Goal: Transaction & Acquisition: Book appointment/travel/reservation

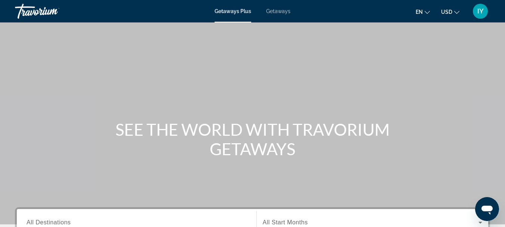
click at [277, 14] on div "Getaways Plus Getaways en English Español Français Italiano Português русский U…" at bounding box center [252, 10] width 505 height 19
click at [277, 12] on span "Getaways" at bounding box center [278, 11] width 24 height 6
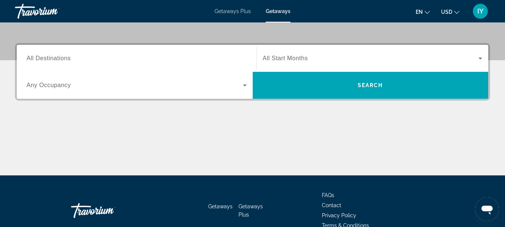
scroll to position [165, 0]
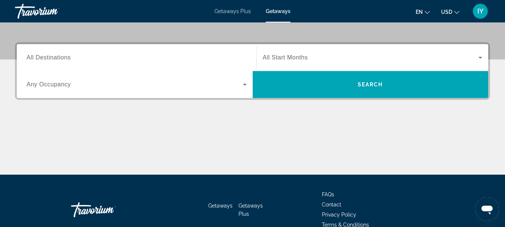
click at [33, 56] on span "All Destinations" at bounding box center [49, 57] width 44 height 6
click at [33, 56] on input "Destination All Destinations" at bounding box center [137, 57] width 220 height 9
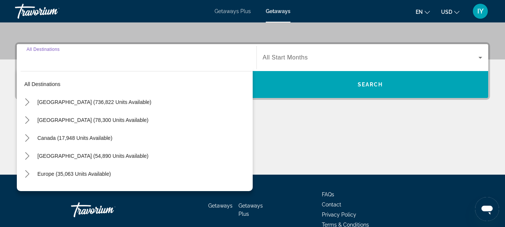
scroll to position [183, 0]
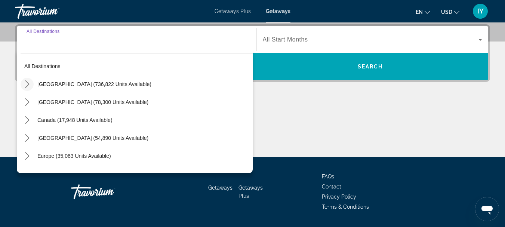
click at [27, 84] on icon "Toggle United States (736,822 units available) submenu" at bounding box center [27, 83] width 7 height 7
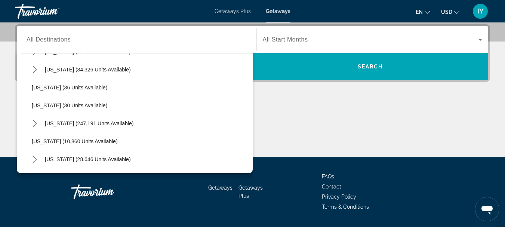
scroll to position [94, 0]
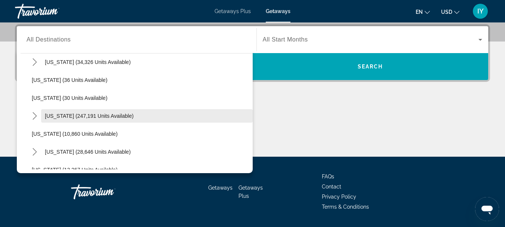
click at [57, 112] on span "Select destination: Florida (247,191 units available)" at bounding box center [146, 116] width 211 height 18
type input "**********"
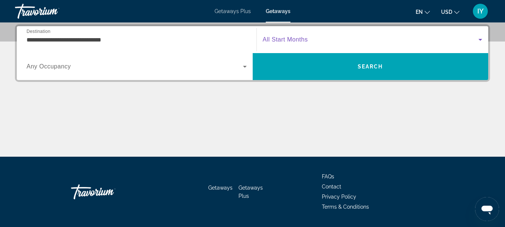
click at [479, 38] on icon "Search widget" at bounding box center [480, 39] width 9 height 9
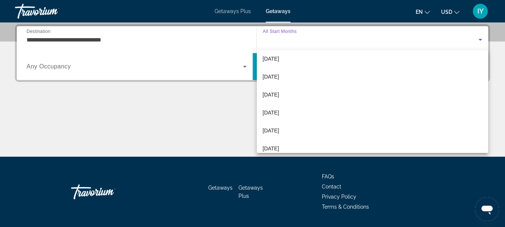
scroll to position [70, 0]
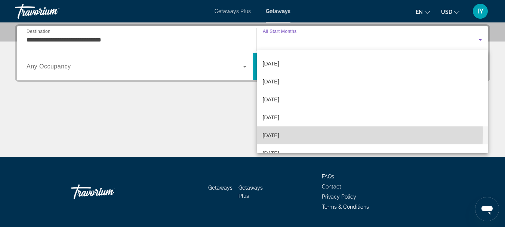
click at [316, 133] on mat-option "[DATE]" at bounding box center [373, 135] width 232 height 18
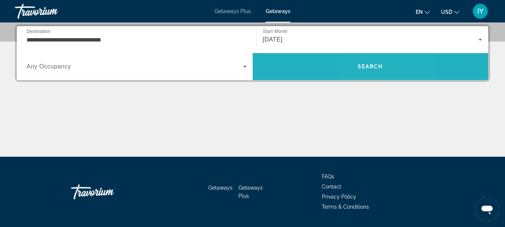
click at [366, 65] on span "Search" at bounding box center [370, 67] width 25 height 6
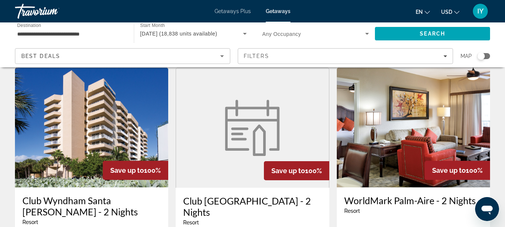
scroll to position [321, 0]
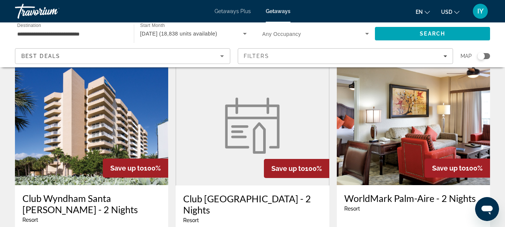
click at [88, 108] on img "Main content" at bounding box center [91, 125] width 153 height 120
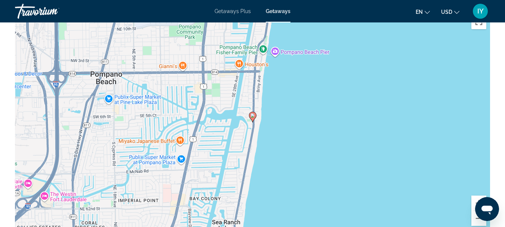
scroll to position [1220, 0]
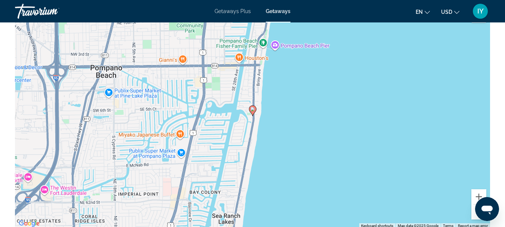
click at [478, 219] on button "Zoom out" at bounding box center [478, 211] width 15 height 15
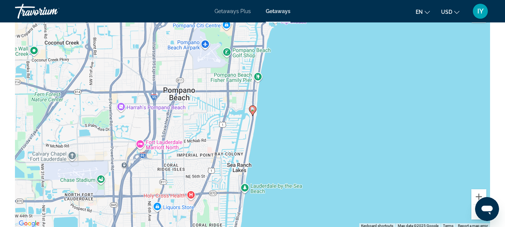
click at [478, 219] on button "Zoom out" at bounding box center [478, 211] width 15 height 15
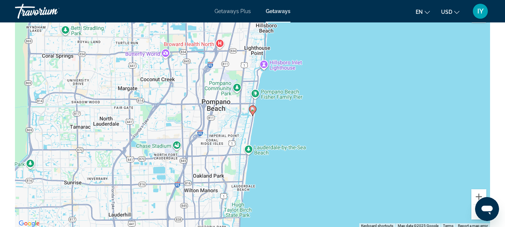
click at [478, 219] on button "Zoom out" at bounding box center [478, 211] width 15 height 15
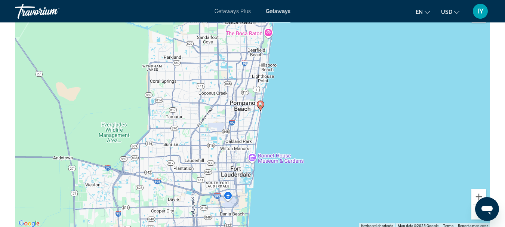
drag, startPoint x: 373, startPoint y: 100, endPoint x: 381, endPoint y: 96, distance: 8.7
click at [381, 96] on div "To activate drag with keyboard, press Alt + Enter. Once in keyboard drag state,…" at bounding box center [252, 116] width 475 height 224
click at [476, 219] on button "Zoom out" at bounding box center [478, 211] width 15 height 15
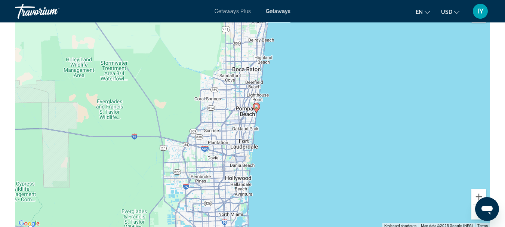
click at [476, 219] on button "Zoom out" at bounding box center [478, 211] width 15 height 15
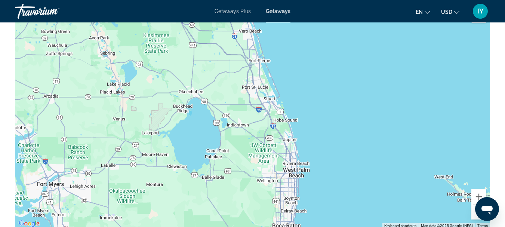
drag, startPoint x: 353, startPoint y: 82, endPoint x: 391, endPoint y: 221, distance: 144.0
click at [391, 221] on div "To activate drag with keyboard, press Alt + Enter. Once in keyboard drag state,…" at bounding box center [252, 116] width 475 height 224
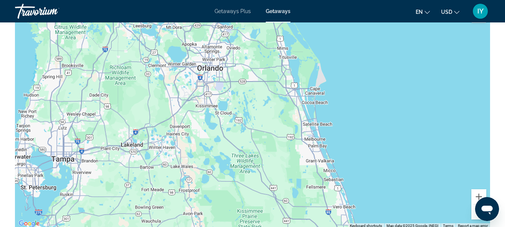
drag, startPoint x: 314, startPoint y: 66, endPoint x: 410, endPoint y: 241, distance: 199.7
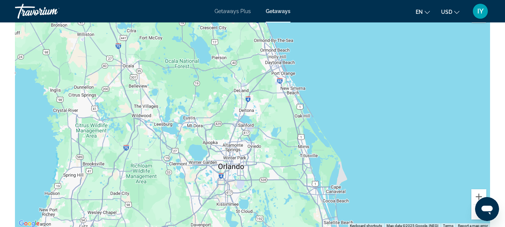
drag, startPoint x: 357, startPoint y: 87, endPoint x: 378, endPoint y: 188, distance: 103.8
click at [378, 188] on div "Main content" at bounding box center [252, 116] width 475 height 224
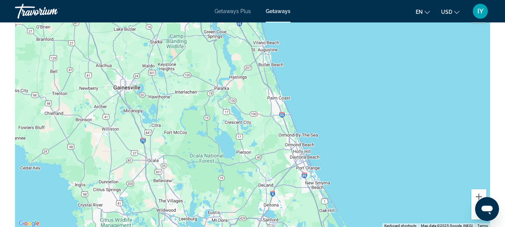
drag, startPoint x: 367, startPoint y: 60, endPoint x: 392, endPoint y: 155, distance: 98.8
click at [392, 155] on div "Main content" at bounding box center [252, 116] width 475 height 224
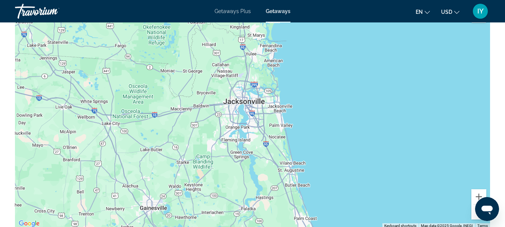
drag, startPoint x: 349, startPoint y: 68, endPoint x: 376, endPoint y: 189, distance: 123.9
click at [376, 189] on div "Main content" at bounding box center [252, 116] width 475 height 224
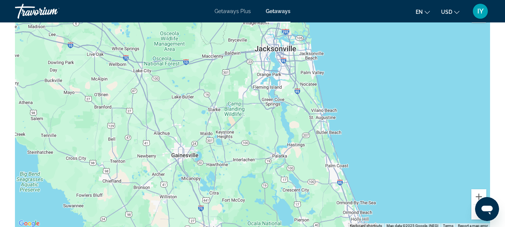
drag, startPoint x: 355, startPoint y: 95, endPoint x: 386, endPoint y: 43, distance: 60.4
click at [386, 43] on div "Main content" at bounding box center [252, 116] width 475 height 224
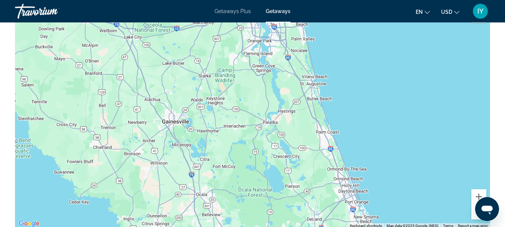
drag, startPoint x: 368, startPoint y: 166, endPoint x: 357, endPoint y: 130, distance: 37.4
click at [357, 130] on div "Main content" at bounding box center [252, 116] width 475 height 224
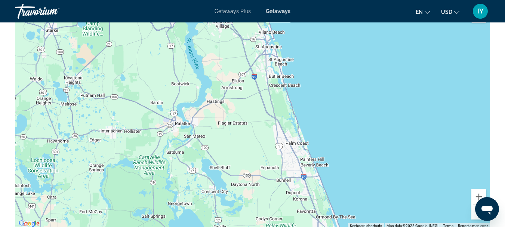
click at [357, 130] on div "Main content" at bounding box center [252, 116] width 475 height 224
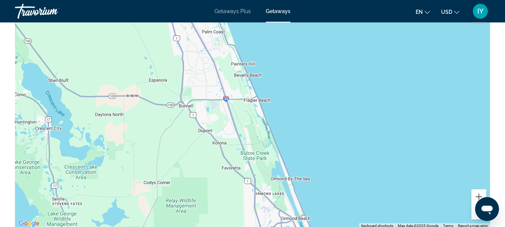
drag, startPoint x: 332, startPoint y: 175, endPoint x: 308, endPoint y: 40, distance: 137.1
click at [308, 40] on div "Main content" at bounding box center [252, 116] width 475 height 224
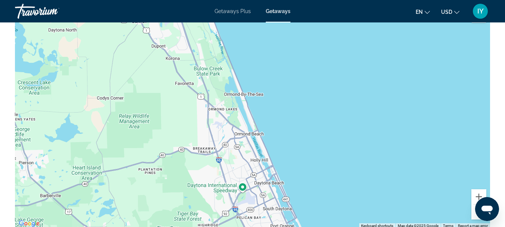
drag, startPoint x: 346, startPoint y: 152, endPoint x: 298, endPoint y: 64, distance: 100.3
click at [298, 64] on div "Main content" at bounding box center [252, 116] width 475 height 224
click at [326, 141] on div "Main content" at bounding box center [252, 116] width 475 height 224
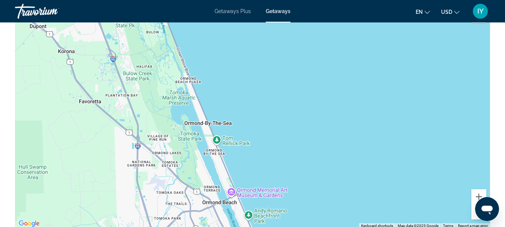
drag, startPoint x: 263, startPoint y: 64, endPoint x: 339, endPoint y: 180, distance: 139.3
click at [339, 180] on div "Main content" at bounding box center [252, 116] width 475 height 224
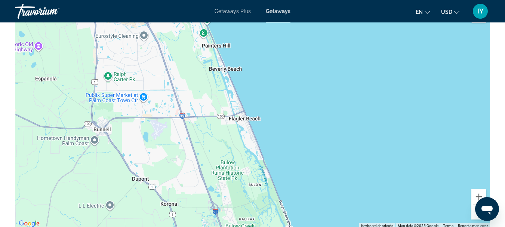
drag, startPoint x: 271, startPoint y: 68, endPoint x: 346, endPoint y: 174, distance: 129.4
click at [346, 174] on div "Main content" at bounding box center [252, 116] width 475 height 224
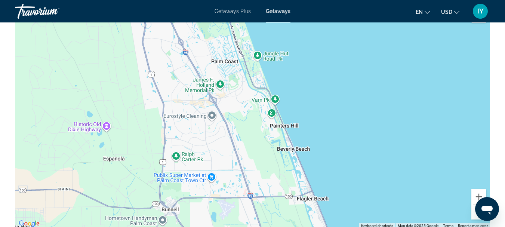
drag, startPoint x: 325, startPoint y: 113, endPoint x: 398, endPoint y: 197, distance: 111.5
click at [398, 197] on div "Main content" at bounding box center [252, 116] width 475 height 224
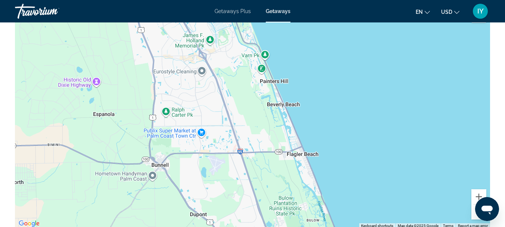
drag, startPoint x: 328, startPoint y: 112, endPoint x: 320, endPoint y: 68, distance: 45.1
click at [320, 68] on div "Main content" at bounding box center [252, 116] width 475 height 224
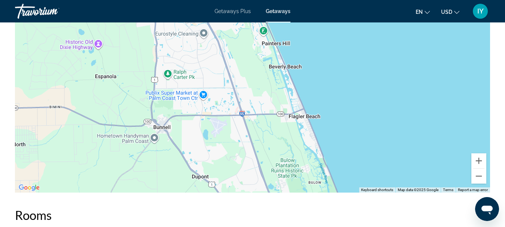
scroll to position [1262, 0]
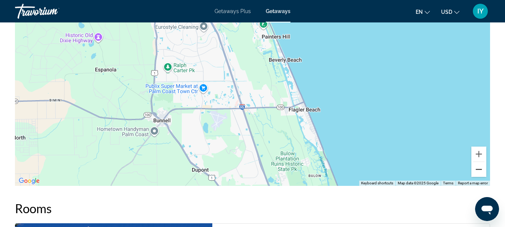
click at [478, 177] on button "Zoom out" at bounding box center [478, 169] width 15 height 15
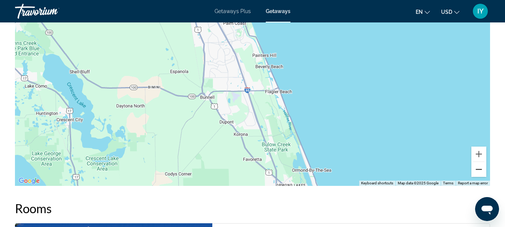
click at [478, 177] on button "Zoom out" at bounding box center [478, 169] width 15 height 15
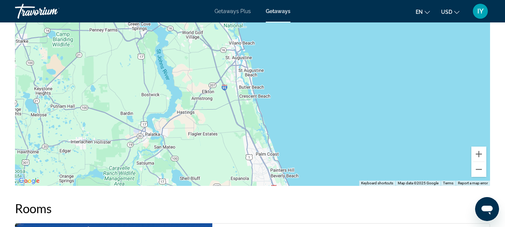
drag, startPoint x: 373, startPoint y: 89, endPoint x: 397, endPoint y: 197, distance: 110.2
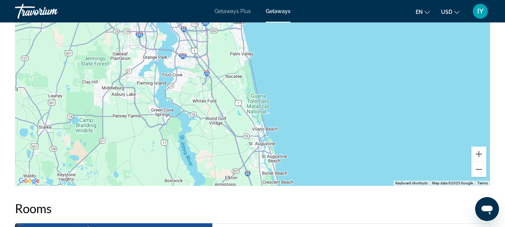
drag, startPoint x: 346, startPoint y: 73, endPoint x: 305, endPoint y: -9, distance: 91.7
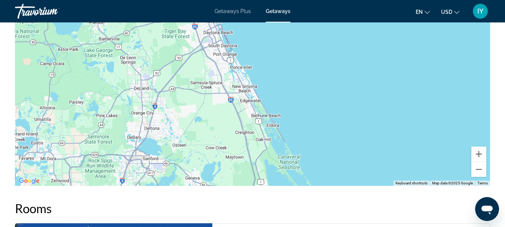
drag, startPoint x: 347, startPoint y: 156, endPoint x: 300, endPoint y: 52, distance: 114.1
click at [300, 52] on div "Main content" at bounding box center [252, 74] width 475 height 224
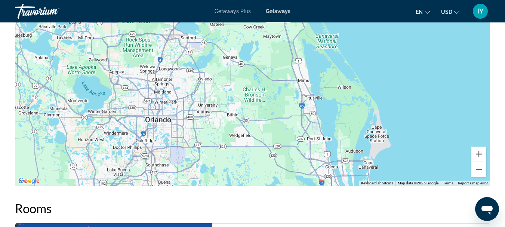
drag, startPoint x: 338, startPoint y: 146, endPoint x: 375, endPoint y: 22, distance: 129.6
click at [375, 22] on div "Main content" at bounding box center [252, 74] width 475 height 224
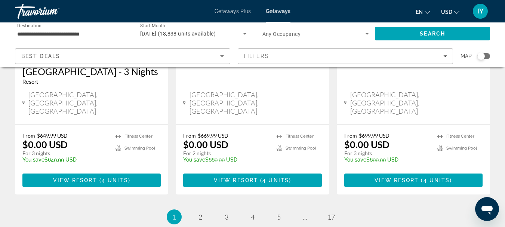
scroll to position [1038, 0]
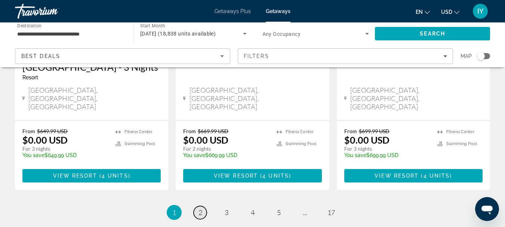
click at [200, 208] on span "2" at bounding box center [200, 212] width 4 height 8
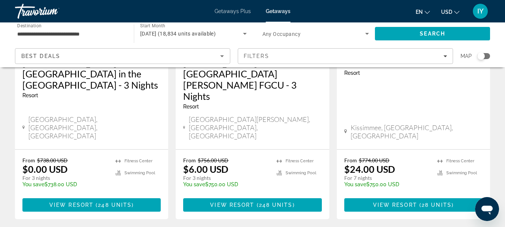
scroll to position [1034, 0]
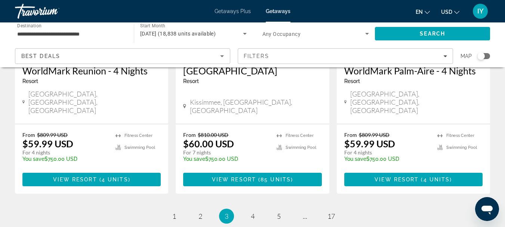
scroll to position [1027, 0]
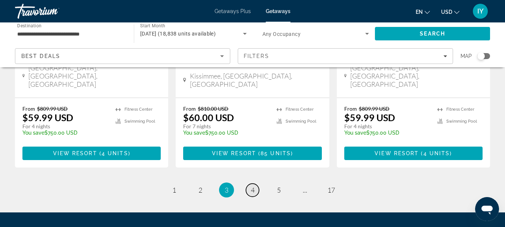
click at [251, 186] on span "4" at bounding box center [253, 190] width 4 height 8
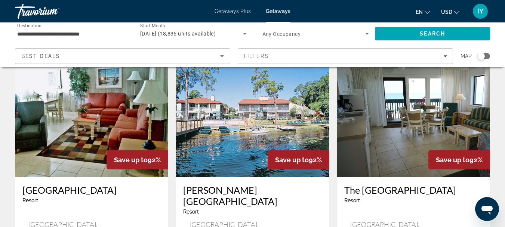
scroll to position [595, 0]
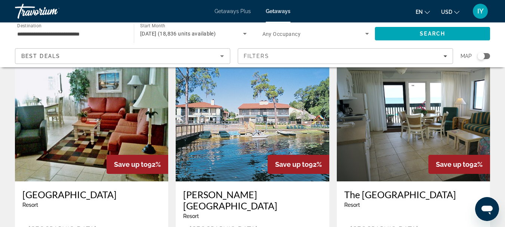
click at [387, 134] on img "Main content" at bounding box center [413, 122] width 153 height 120
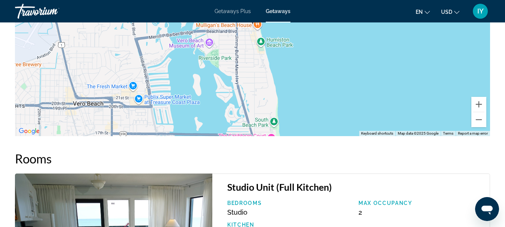
scroll to position [1243, 0]
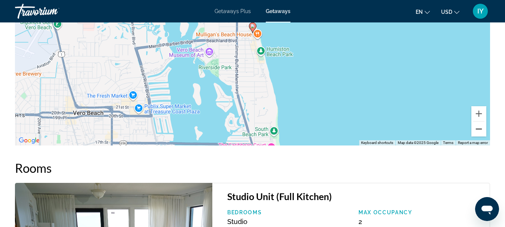
click at [480, 135] on button "Zoom out" at bounding box center [478, 128] width 15 height 15
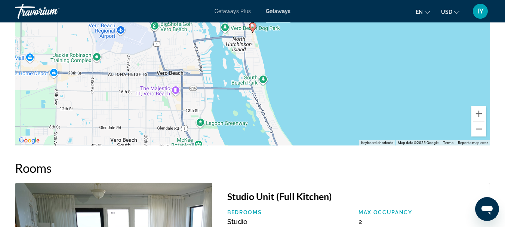
click at [480, 135] on button "Zoom out" at bounding box center [478, 128] width 15 height 15
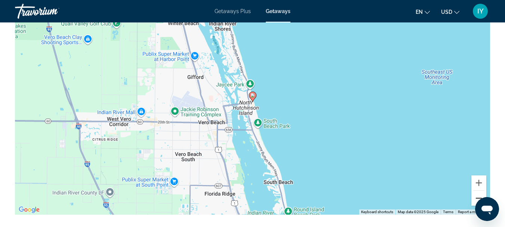
scroll to position [1177, 0]
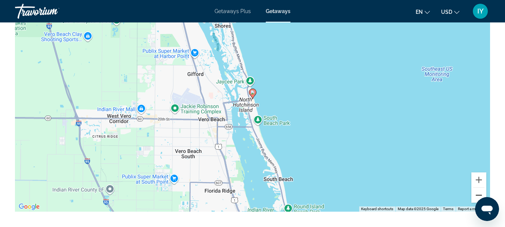
click at [473, 203] on button "Zoom out" at bounding box center [478, 195] width 15 height 15
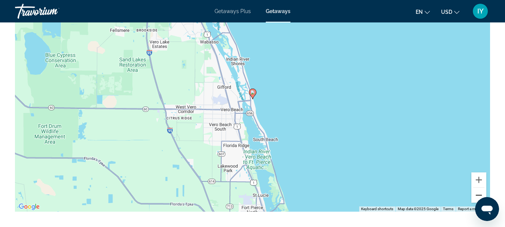
click at [473, 203] on button "Zoom out" at bounding box center [478, 195] width 15 height 15
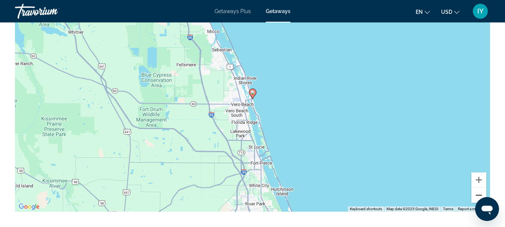
click at [473, 203] on button "Zoom out" at bounding box center [478, 195] width 15 height 15
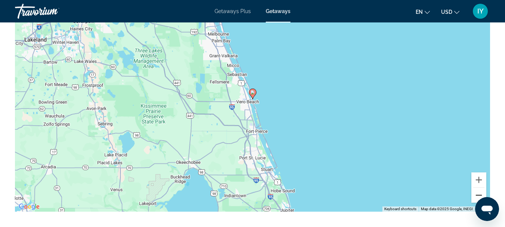
click at [473, 203] on button "Zoom out" at bounding box center [478, 195] width 15 height 15
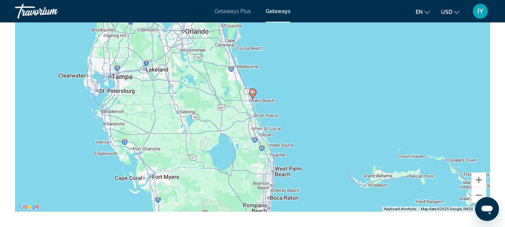
click at [359, 84] on div "To activate drag with keyboard, press Alt + Enter. Once in keyboard drag state,…" at bounding box center [252, 99] width 475 height 224
drag, startPoint x: 361, startPoint y: 117, endPoint x: 360, endPoint y: 132, distance: 15.0
click at [360, 132] on div "To activate drag with keyboard, press Alt + Enter. Once in keyboard drag state,…" at bounding box center [252, 99] width 475 height 224
drag, startPoint x: 358, startPoint y: 157, endPoint x: 336, endPoint y: 84, distance: 76.1
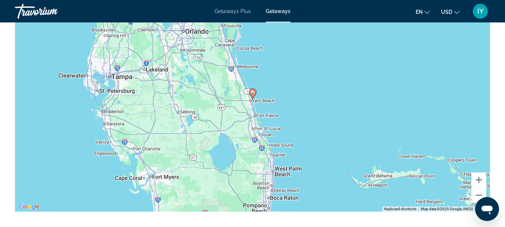
click at [336, 84] on div "To activate drag with keyboard, press Alt + Enter. Once in keyboard drag state,…" at bounding box center [252, 99] width 475 height 224
drag, startPoint x: 496, startPoint y: 113, endPoint x: 414, endPoint y: 132, distance: 84.0
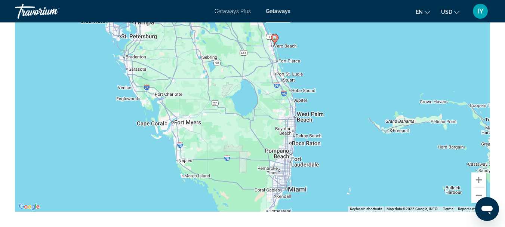
drag, startPoint x: 414, startPoint y: 132, endPoint x: 436, endPoint y: 78, distance: 58.8
click at [436, 78] on div "To activate drag with keyboard, press Alt + Enter. Once in keyboard drag state,…" at bounding box center [252, 99] width 475 height 224
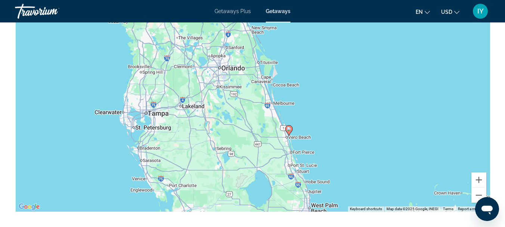
drag, startPoint x: 392, startPoint y: 56, endPoint x: 406, endPoint y: 148, distance: 93.0
click at [406, 148] on div "To activate drag with keyboard, press Alt + Enter. Once in keyboard drag state,…" at bounding box center [252, 99] width 475 height 224
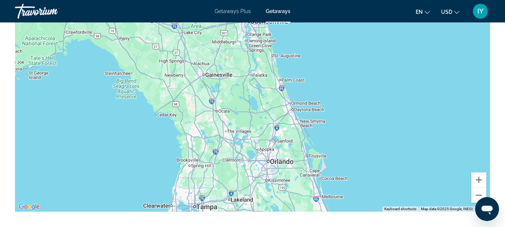
drag, startPoint x: 376, startPoint y: 81, endPoint x: 424, endPoint y: 178, distance: 108.6
click at [424, 178] on div "To activate drag with keyboard, press Alt + Enter. Once in keyboard drag state,…" at bounding box center [252, 99] width 475 height 224
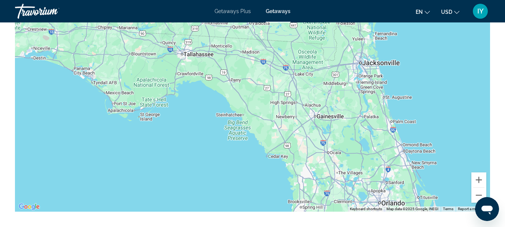
drag, startPoint x: 358, startPoint y: 104, endPoint x: 470, endPoint y: 145, distance: 119.3
click at [470, 145] on div "To activate drag with keyboard, press Alt + Enter. Once in keyboard drag state,…" at bounding box center [252, 99] width 475 height 224
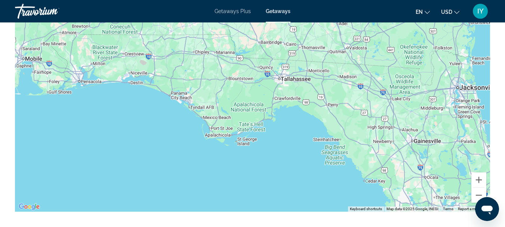
drag, startPoint x: 191, startPoint y: 171, endPoint x: 292, endPoint y: 193, distance: 103.3
click at [292, 193] on div "Main content" at bounding box center [252, 99] width 475 height 224
click at [89, 138] on div "Main content" at bounding box center [252, 99] width 475 height 224
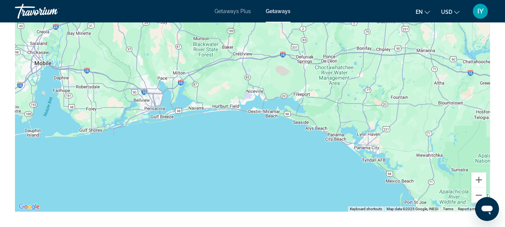
drag, startPoint x: 84, startPoint y: 109, endPoint x: 174, endPoint y: 189, distance: 120.7
click at [174, 189] on div "Main content" at bounding box center [252, 99] width 475 height 224
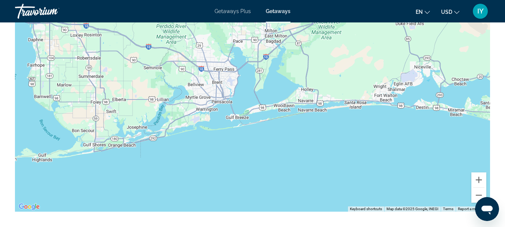
drag, startPoint x: 138, startPoint y: 115, endPoint x: 228, endPoint y: 182, distance: 111.6
click at [228, 182] on div "Main content" at bounding box center [252, 99] width 475 height 224
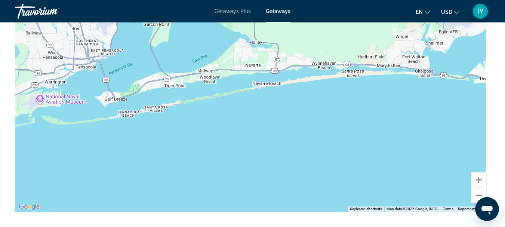
drag, startPoint x: 155, startPoint y: 155, endPoint x: 25, endPoint y: 193, distance: 134.8
click at [25, 193] on div "Main content" at bounding box center [252, 99] width 475 height 224
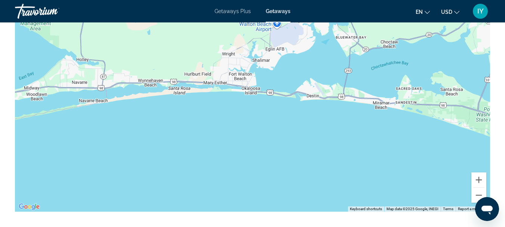
drag, startPoint x: 343, startPoint y: 129, endPoint x: 170, endPoint y: 146, distance: 173.8
click at [170, 146] on div "Main content" at bounding box center [252, 99] width 475 height 224
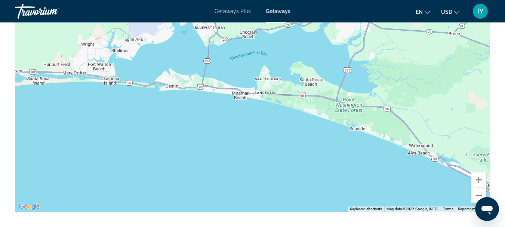
drag, startPoint x: 339, startPoint y: 175, endPoint x: 196, endPoint y: 166, distance: 143.4
click at [196, 166] on div "Main content" at bounding box center [252, 99] width 475 height 224
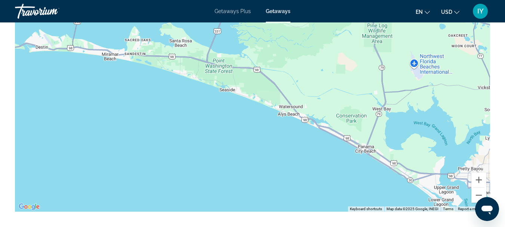
drag, startPoint x: 311, startPoint y: 164, endPoint x: 179, endPoint y: 124, distance: 138.0
click at [179, 124] on div "Main content" at bounding box center [252, 99] width 475 height 224
click at [284, 166] on div "Main content" at bounding box center [252, 99] width 475 height 224
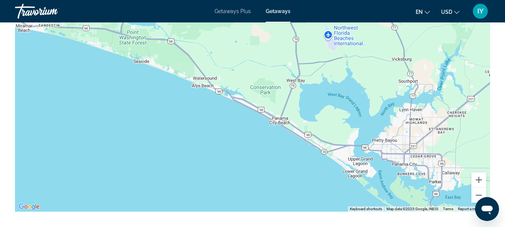
drag, startPoint x: 282, startPoint y: 166, endPoint x: 194, endPoint y: 137, distance: 92.8
click at [194, 137] on div "Main content" at bounding box center [252, 99] width 475 height 224
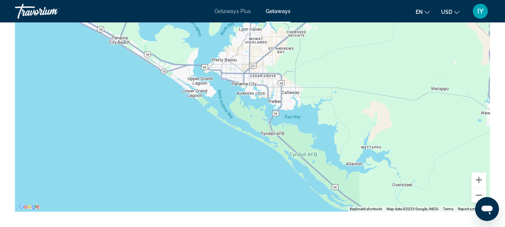
drag, startPoint x: 291, startPoint y: 173, endPoint x: 127, endPoint y: 90, distance: 183.8
click at [127, 90] on div "Main content" at bounding box center [252, 99] width 475 height 224
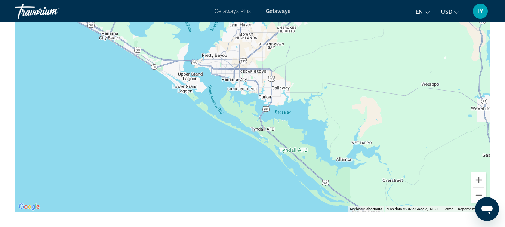
drag, startPoint x: 151, startPoint y: 152, endPoint x: 140, endPoint y: 148, distance: 11.6
click at [140, 148] on div "Main content" at bounding box center [252, 99] width 475 height 224
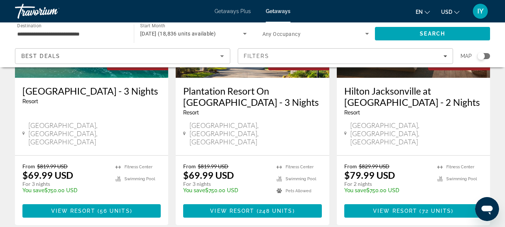
scroll to position [1038, 0]
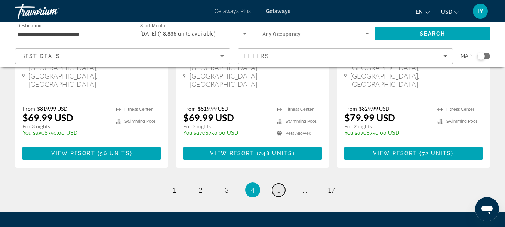
click at [277, 186] on span "5" at bounding box center [279, 190] width 4 height 8
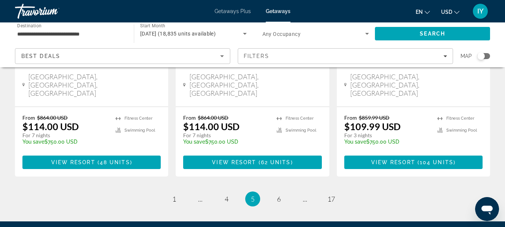
scroll to position [1049, 0]
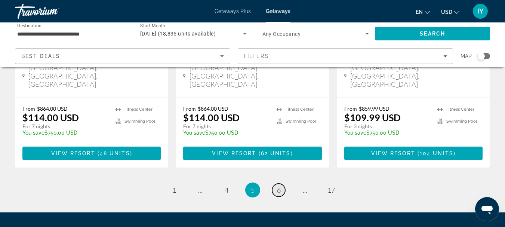
click at [278, 186] on span "6" at bounding box center [279, 190] width 4 height 8
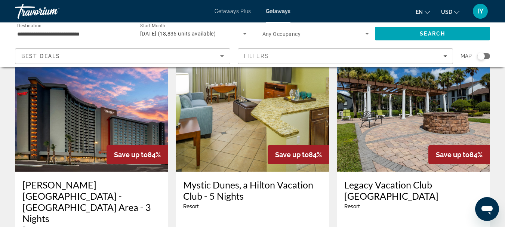
scroll to position [668, 0]
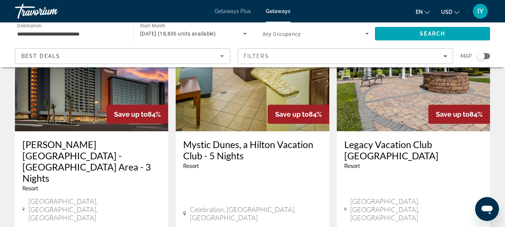
click at [386, 139] on h3 "Legacy Vacation Club [GEOGRAPHIC_DATA]" at bounding box center [413, 150] width 138 height 22
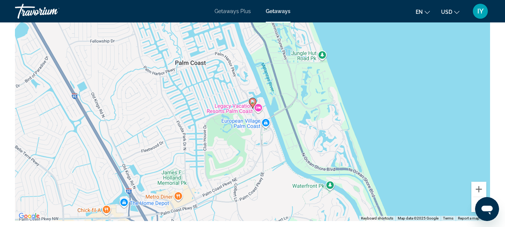
scroll to position [1254, 0]
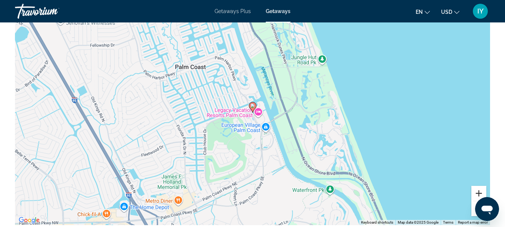
click at [476, 200] on button "Zoom in" at bounding box center [478, 193] width 15 height 15
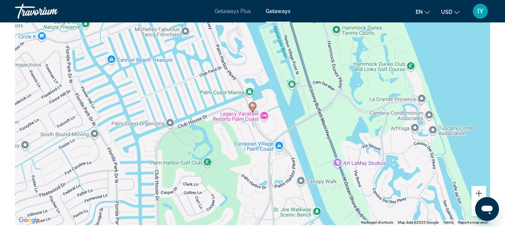
click at [476, 216] on button "Zoom out" at bounding box center [478, 208] width 15 height 15
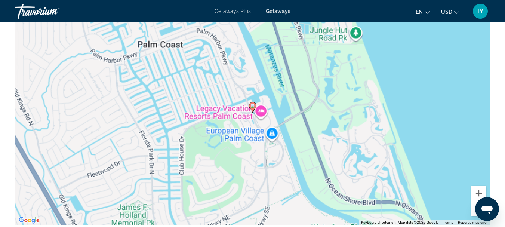
click at [476, 216] on button "Zoom out" at bounding box center [478, 208] width 15 height 15
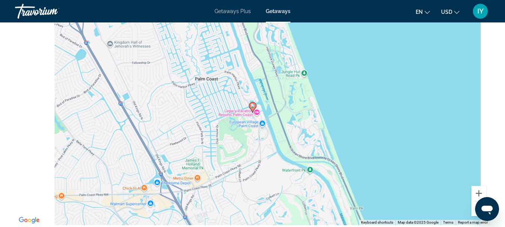
click at [476, 216] on button "Zoom out" at bounding box center [478, 208] width 15 height 15
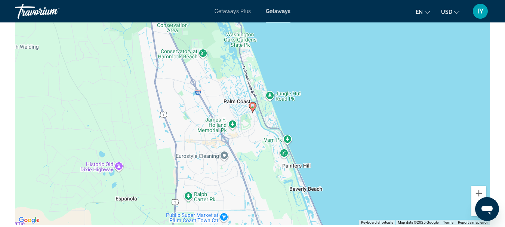
click at [476, 216] on button "Zoom out" at bounding box center [478, 208] width 15 height 15
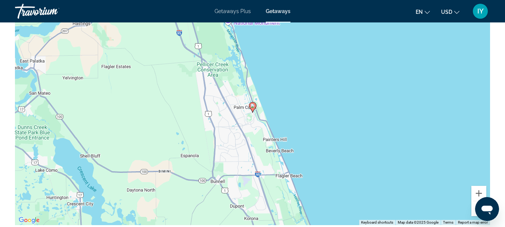
click at [476, 216] on button "Zoom out" at bounding box center [478, 208] width 15 height 15
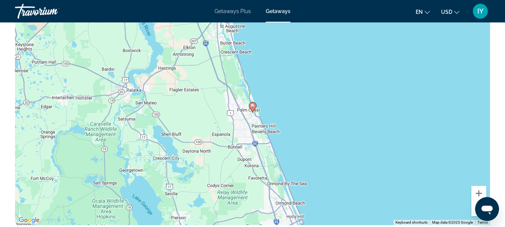
click at [476, 216] on button "Zoom out" at bounding box center [478, 208] width 15 height 15
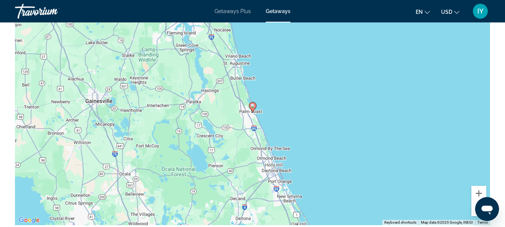
click at [476, 216] on button "Zoom out" at bounding box center [478, 208] width 15 height 15
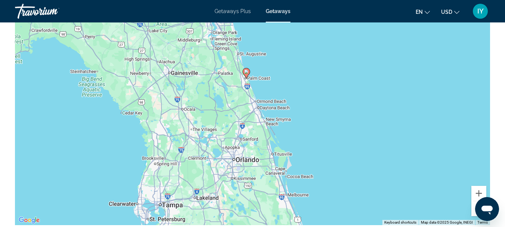
drag, startPoint x: 345, startPoint y: 167, endPoint x: 339, endPoint y: 132, distance: 35.3
click at [339, 132] on div "To activate drag with keyboard, press Alt + Enter. Once in keyboard drag state,…" at bounding box center [252, 113] width 475 height 224
click at [381, 167] on div "To activate drag with keyboard, press Alt + Enter. Once in keyboard drag state,…" at bounding box center [252, 113] width 475 height 224
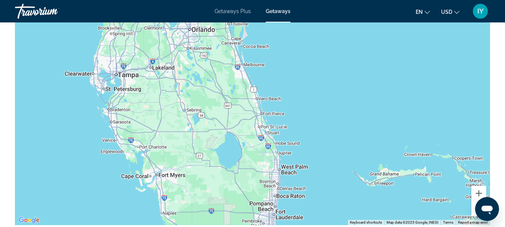
drag, startPoint x: 383, startPoint y: 211, endPoint x: 338, endPoint y: 80, distance: 138.6
click at [338, 80] on div "To activate drag with keyboard, press Alt + Enter. Once in keyboard drag state,…" at bounding box center [252, 113] width 475 height 224
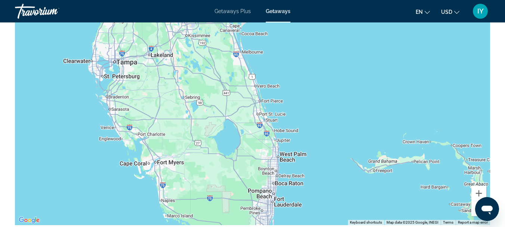
drag, startPoint x: 324, startPoint y: 193, endPoint x: 322, endPoint y: 176, distance: 17.3
click at [322, 176] on div "Main content" at bounding box center [252, 113] width 475 height 224
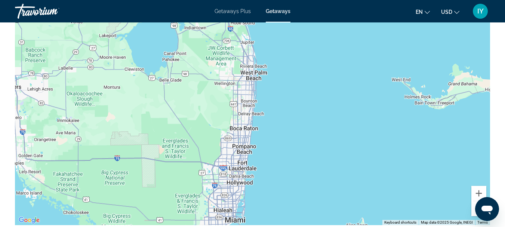
drag, startPoint x: 300, startPoint y: 180, endPoint x: 321, endPoint y: 107, distance: 75.6
click at [321, 107] on div "Main content" at bounding box center [252, 113] width 475 height 224
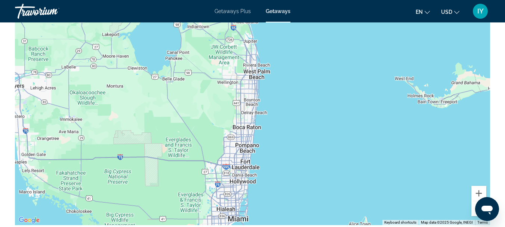
click at [311, 176] on div "Main content" at bounding box center [252, 113] width 475 height 224
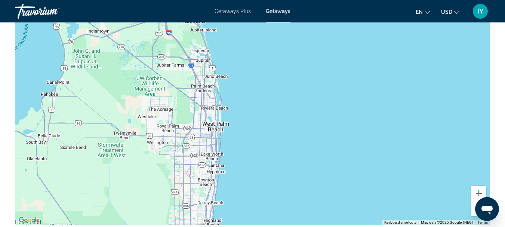
drag, startPoint x: 274, startPoint y: 86, endPoint x: 289, endPoint y: 237, distance: 151.7
click at [263, 163] on div "Main content" at bounding box center [252, 113] width 475 height 224
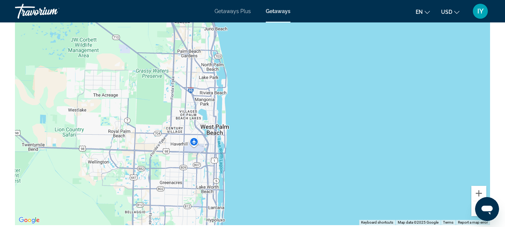
drag, startPoint x: 225, startPoint y: 89, endPoint x: 274, endPoint y: 121, distance: 58.4
click at [274, 121] on div "Main content" at bounding box center [252, 113] width 475 height 224
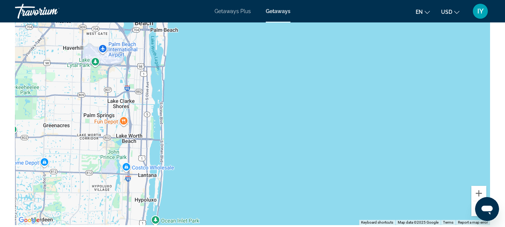
drag, startPoint x: 260, startPoint y: 196, endPoint x: 246, endPoint y: 65, distance: 131.5
click at [246, 65] on div "Main content" at bounding box center [252, 113] width 475 height 224
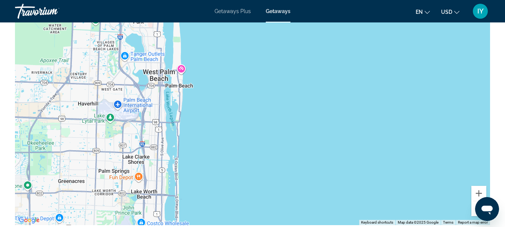
drag, startPoint x: 229, startPoint y: 186, endPoint x: 244, endPoint y: 241, distance: 57.0
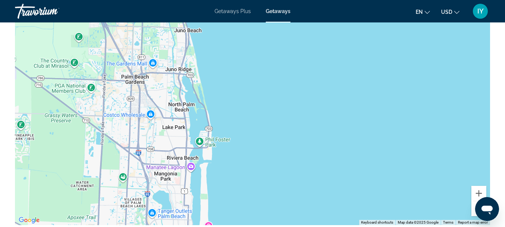
drag, startPoint x: 243, startPoint y: 81, endPoint x: 270, endPoint y: 241, distance: 162.2
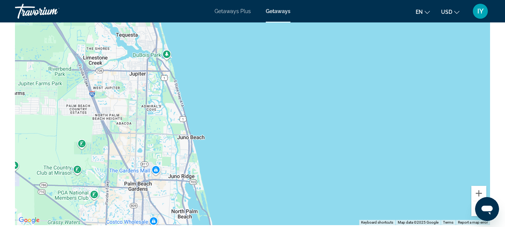
drag, startPoint x: 263, startPoint y: 117, endPoint x: 267, endPoint y: 225, distance: 107.7
click at [267, 225] on div "Main content" at bounding box center [252, 113] width 475 height 224
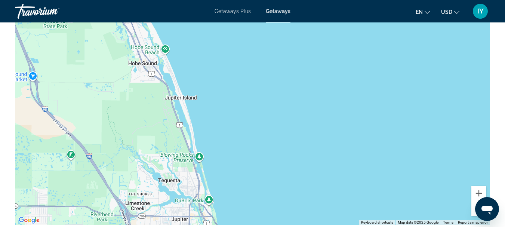
drag, startPoint x: 230, startPoint y: 93, endPoint x: 274, endPoint y: 241, distance: 155.0
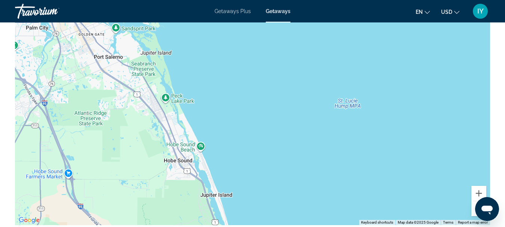
drag, startPoint x: 238, startPoint y: 99, endPoint x: 273, endPoint y: 197, distance: 104.1
click at [273, 197] on div "Main content" at bounding box center [252, 113] width 475 height 224
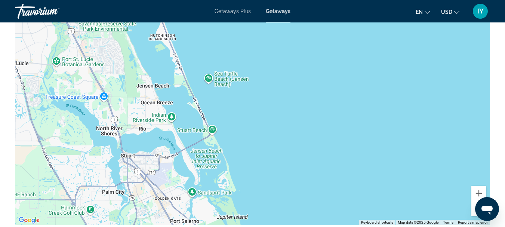
drag, startPoint x: 216, startPoint y: 76, endPoint x: 294, endPoint y: 241, distance: 182.9
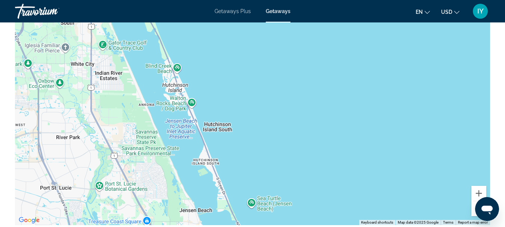
drag, startPoint x: 261, startPoint y: 94, endPoint x: 304, endPoint y: 219, distance: 132.7
click at [304, 219] on div "Main content" at bounding box center [252, 113] width 475 height 224
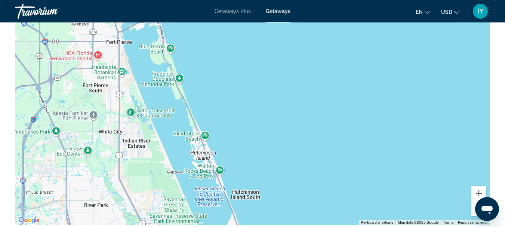
drag, startPoint x: 275, startPoint y: 120, endPoint x: 305, endPoint y: 190, distance: 75.9
click at [305, 190] on div "Main content" at bounding box center [252, 113] width 475 height 224
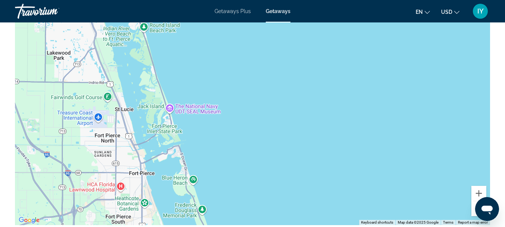
drag, startPoint x: 281, startPoint y: 108, endPoint x: 303, endPoint y: 241, distance: 135.0
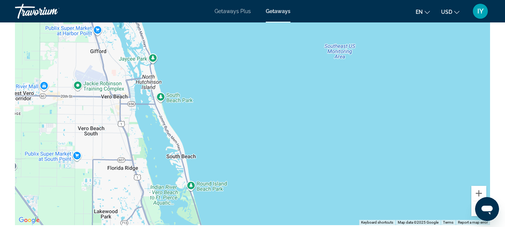
drag, startPoint x: 268, startPoint y: 68, endPoint x: 316, endPoint y: 229, distance: 167.9
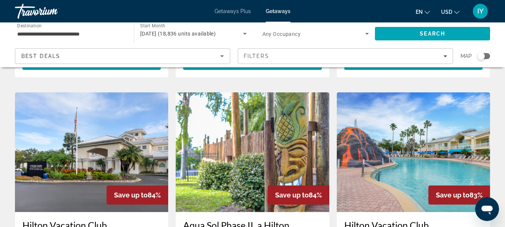
scroll to position [1060, 0]
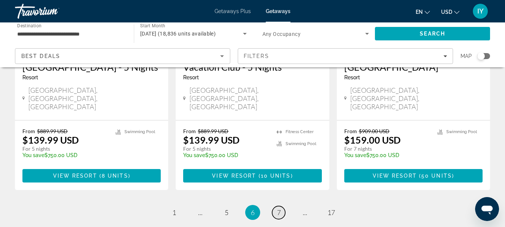
click at [278, 208] on span "7" at bounding box center [279, 212] width 4 height 8
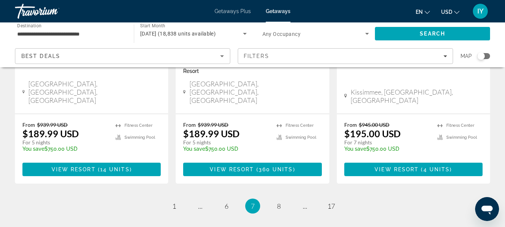
scroll to position [1016, 0]
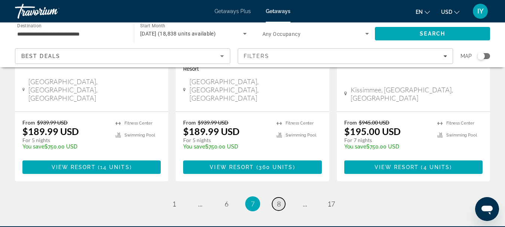
click at [280, 200] on span "8" at bounding box center [279, 204] width 4 height 8
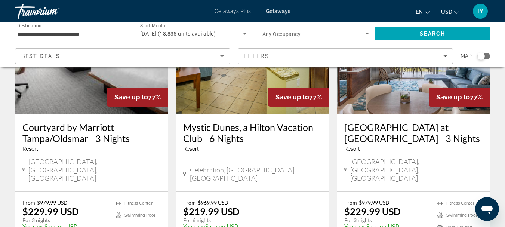
scroll to position [1005, 0]
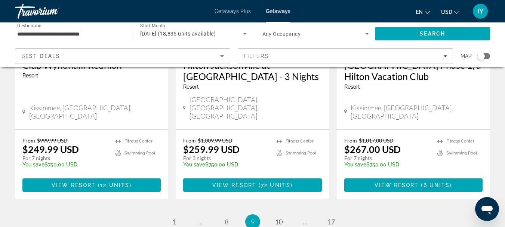
scroll to position [1060, 0]
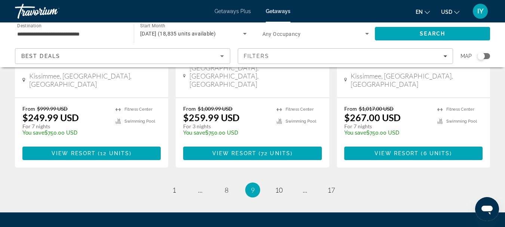
click at [280, 10] on span "Getaways" at bounding box center [278, 11] width 25 height 6
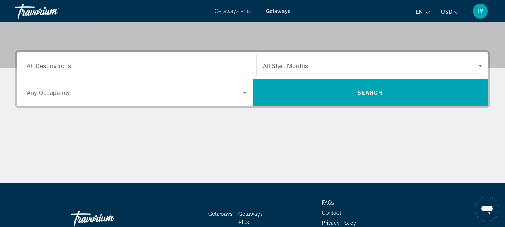
scroll to position [159, 0]
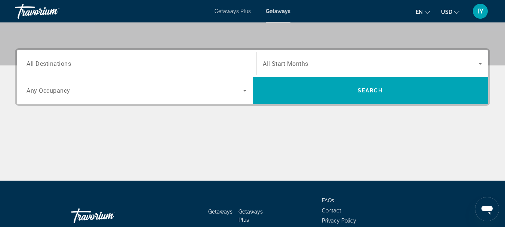
click at [32, 65] on span "All Destinations" at bounding box center [49, 63] width 44 height 7
click at [32, 65] on input "Destination All Destinations" at bounding box center [137, 63] width 220 height 9
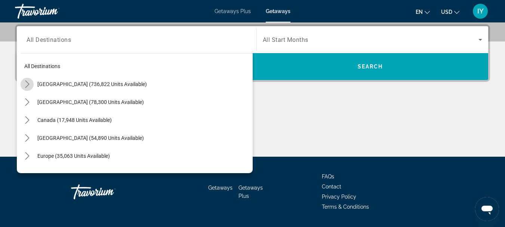
click at [27, 84] on icon "Toggle United States (736,822 units available) submenu" at bounding box center [27, 83] width 7 height 7
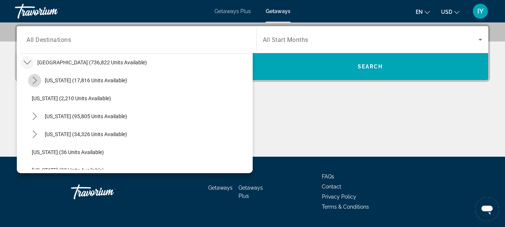
click at [32, 79] on icon "Toggle Arizona (17,816 units available) submenu" at bounding box center [34, 80] width 7 height 7
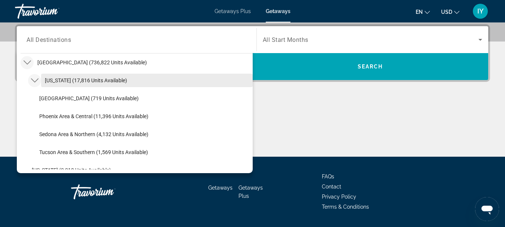
click at [54, 80] on span "[US_STATE] (17,816 units available)" at bounding box center [86, 80] width 82 height 6
type input "**********"
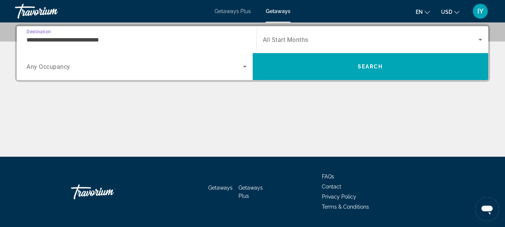
click at [478, 37] on icon "Search widget" at bounding box center [480, 39] width 9 height 9
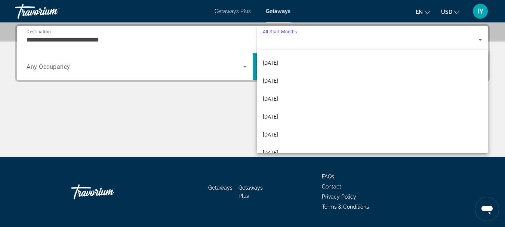
scroll to position [109, 0]
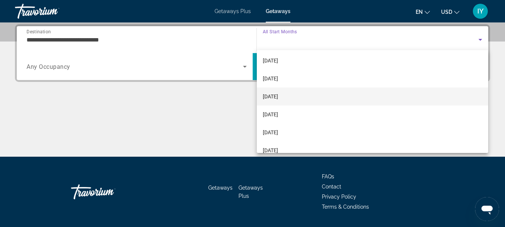
click at [292, 91] on mat-option "[DATE]" at bounding box center [373, 96] width 232 height 18
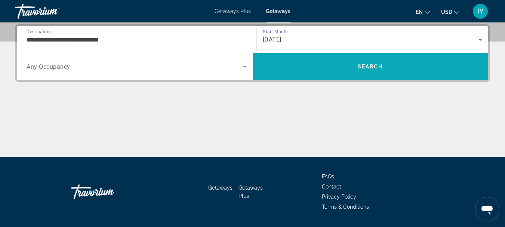
click at [343, 71] on span "Search" at bounding box center [371, 67] width 236 height 18
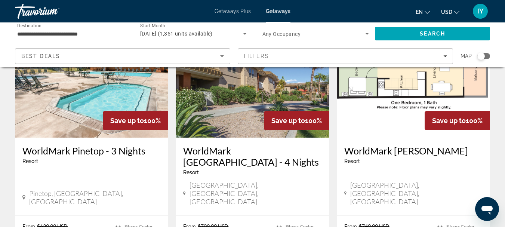
scroll to position [351, 0]
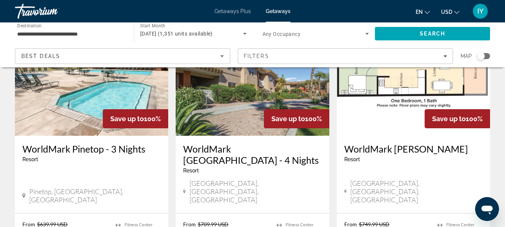
click at [244, 143] on h3 "WorldMark [GEOGRAPHIC_DATA] - 4 Nights" at bounding box center [252, 154] width 138 height 22
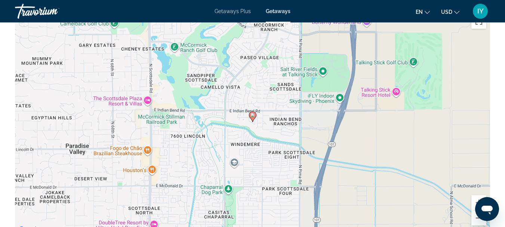
scroll to position [1126, 0]
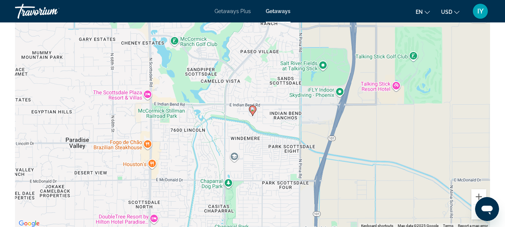
click at [476, 219] on button "Zoom out" at bounding box center [478, 211] width 15 height 15
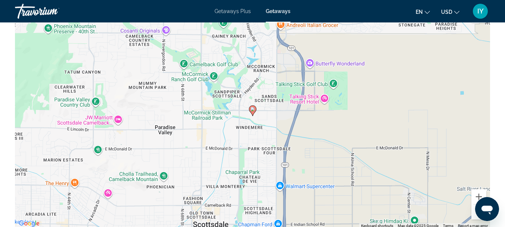
click at [476, 219] on button "Zoom out" at bounding box center [478, 211] width 15 height 15
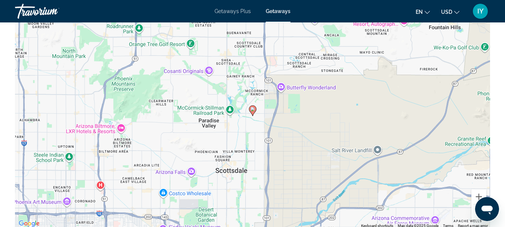
click at [476, 219] on button "Zoom out" at bounding box center [478, 211] width 15 height 15
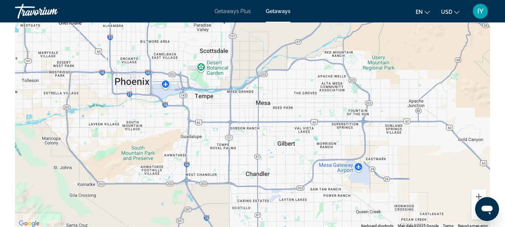
drag, startPoint x: 127, startPoint y: 84, endPoint x: 101, endPoint y: -7, distance: 95.0
click at [120, 148] on div "To activate drag with keyboard, press Alt + Enter. Once in keyboard drag state,…" at bounding box center [252, 116] width 475 height 224
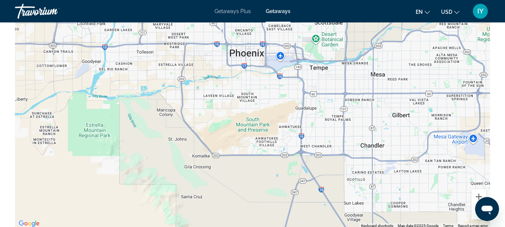
drag, startPoint x: 146, startPoint y: 156, endPoint x: 263, endPoint y: 127, distance: 120.5
click at [263, 127] on div "To activate drag with keyboard, press Alt + Enter. Once in keyboard drag state,…" at bounding box center [252, 116] width 475 height 224
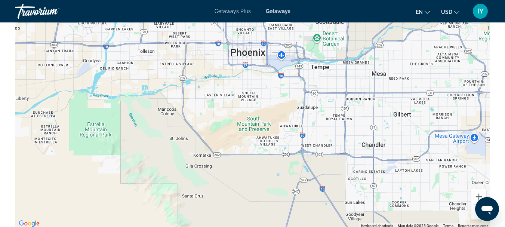
click at [200, 96] on div "To activate drag with keyboard, press Alt + Enter. Once in keyboard drag state,…" at bounding box center [252, 116] width 475 height 224
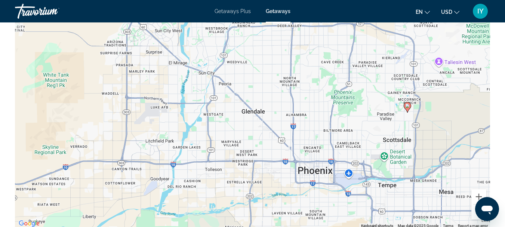
drag, startPoint x: 166, startPoint y: 118, endPoint x: 238, endPoint y: 236, distance: 138.4
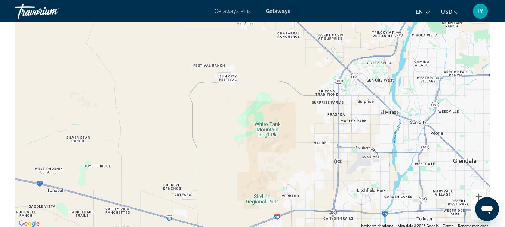
drag, startPoint x: 98, startPoint y: 192, endPoint x: 310, endPoint y: 241, distance: 217.9
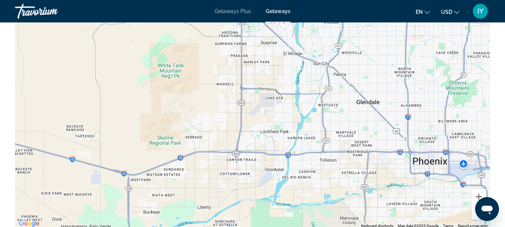
drag, startPoint x: 304, startPoint y: 106, endPoint x: 207, endPoint y: 52, distance: 111.1
click at [207, 52] on div "To activate drag with keyboard, press Alt + Enter. Once in keyboard drag state,…" at bounding box center [252, 116] width 475 height 224
click at [478, 219] on button "Zoom out" at bounding box center [478, 211] width 15 height 15
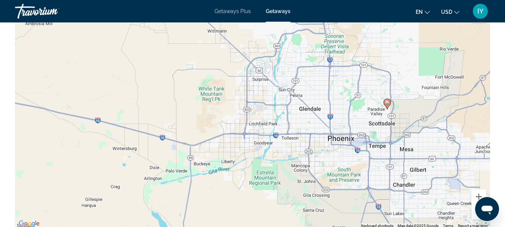
click at [478, 219] on button "Zoom out" at bounding box center [478, 211] width 15 height 15
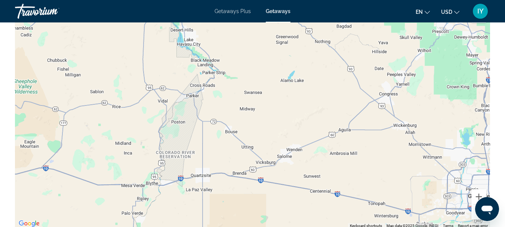
drag, startPoint x: 91, startPoint y: 166, endPoint x: 297, endPoint y: 241, distance: 219.5
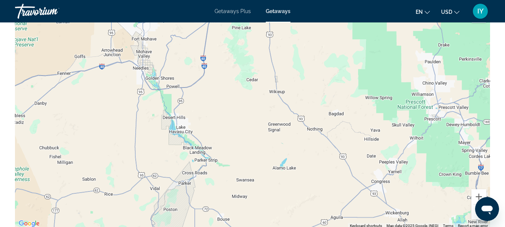
drag, startPoint x: 160, startPoint y: 57, endPoint x: 154, endPoint y: 146, distance: 88.8
click at [154, 146] on div "To activate drag with keyboard, press Alt + Enter. Once in keyboard drag state,…" at bounding box center [252, 116] width 475 height 224
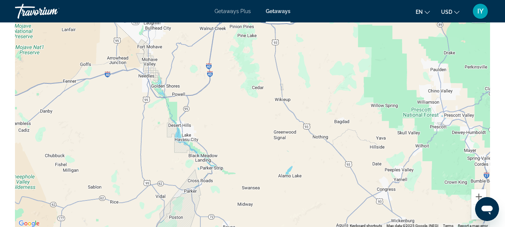
drag, startPoint x: 135, startPoint y: 127, endPoint x: 141, endPoint y: 139, distance: 13.2
click at [141, 139] on div "Main content" at bounding box center [252, 116] width 475 height 224
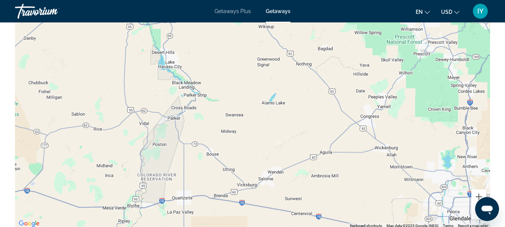
drag, startPoint x: 141, startPoint y: 139, endPoint x: 125, endPoint y: 67, distance: 73.4
click at [125, 67] on div "Main content" at bounding box center [252, 116] width 475 height 224
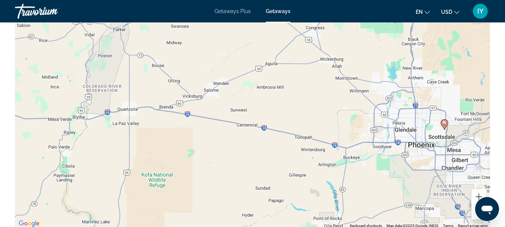
drag, startPoint x: 282, startPoint y: 151, endPoint x: 226, endPoint y: 62, distance: 106.0
click at [226, 62] on div "To activate drag with keyboard, press Alt + Enter. Once in keyboard drag state,…" at bounding box center [252, 116] width 475 height 224
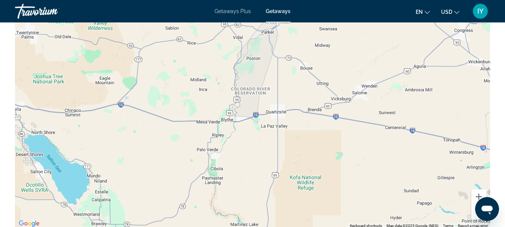
drag, startPoint x: 194, startPoint y: 150, endPoint x: 342, endPoint y: 152, distance: 148.7
click at [342, 152] on div "To activate drag with keyboard, press Alt + Enter. Once in keyboard drag state,…" at bounding box center [252, 116] width 475 height 224
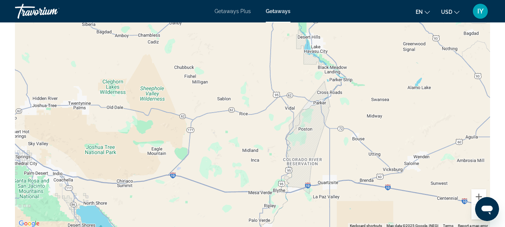
drag, startPoint x: 99, startPoint y: 139, endPoint x: 152, endPoint y: 209, distance: 88.1
click at [152, 209] on div "Main content" at bounding box center [252, 116] width 475 height 224
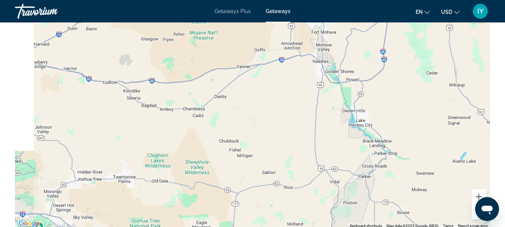
drag, startPoint x: 256, startPoint y: 154, endPoint x: 305, endPoint y: 229, distance: 89.3
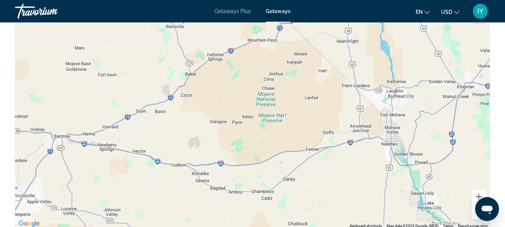
drag, startPoint x: 92, startPoint y: 123, endPoint x: 156, endPoint y: 208, distance: 106.3
click at [156, 208] on div "Main content" at bounding box center [252, 116] width 475 height 224
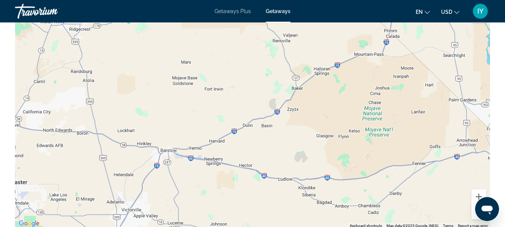
drag, startPoint x: 101, startPoint y: 191, endPoint x: 208, endPoint y: 204, distance: 108.1
click at [208, 204] on div "Main content" at bounding box center [252, 116] width 475 height 224
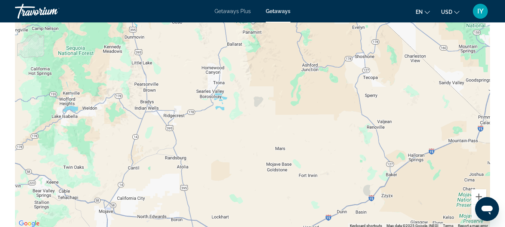
drag, startPoint x: 80, startPoint y: 76, endPoint x: 177, endPoint y: 166, distance: 133.0
click at [177, 166] on div "Main content" at bounding box center [252, 116] width 475 height 224
click at [139, 135] on div "Main content" at bounding box center [252, 116] width 475 height 224
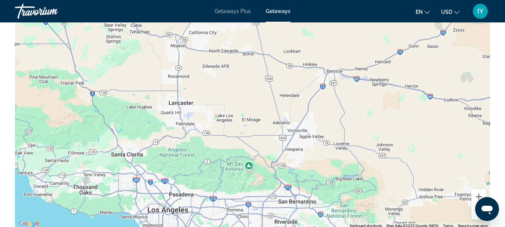
drag, startPoint x: 188, startPoint y: 179, endPoint x: 256, endPoint y: 4, distance: 187.4
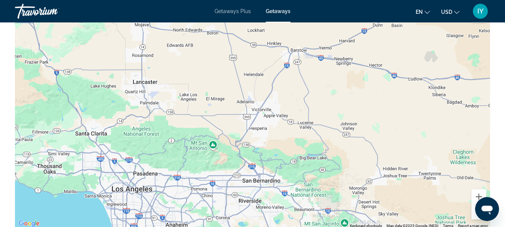
drag, startPoint x: 171, startPoint y: 171, endPoint x: 133, endPoint y: 149, distance: 43.4
click at [133, 149] on div "Main content" at bounding box center [252, 116] width 475 height 224
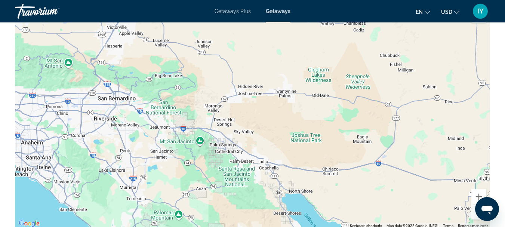
drag, startPoint x: 302, startPoint y: 173, endPoint x: 155, endPoint y: 91, distance: 168.5
click at [155, 91] on div "Main content" at bounding box center [252, 116] width 475 height 224
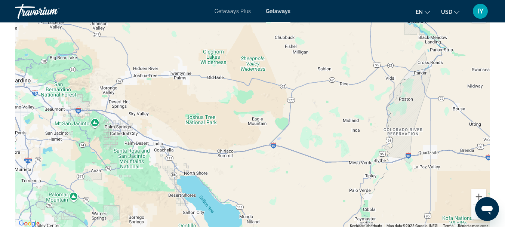
drag, startPoint x: 380, startPoint y: 197, endPoint x: 274, endPoint y: 178, distance: 107.3
click at [274, 178] on div "Main content" at bounding box center [252, 116] width 475 height 224
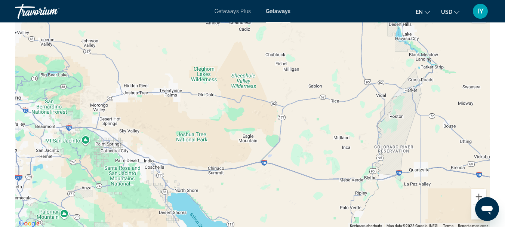
drag, startPoint x: 389, startPoint y: 199, endPoint x: 379, endPoint y: 217, distance: 20.9
click at [379, 217] on div "Main content" at bounding box center [252, 116] width 475 height 224
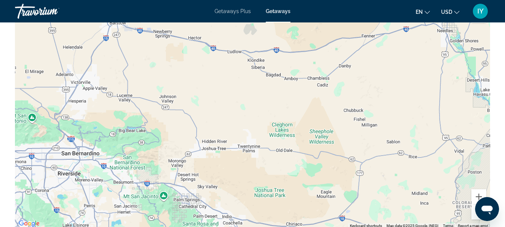
drag, startPoint x: 164, startPoint y: 145, endPoint x: 244, endPoint y: 200, distance: 96.8
click at [244, 200] on div "Main content" at bounding box center [252, 116] width 475 height 224
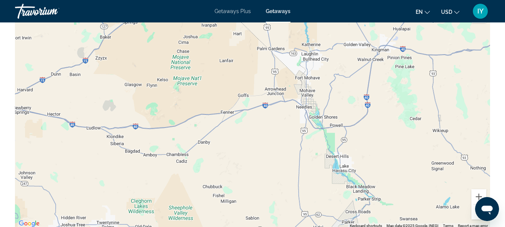
drag, startPoint x: 222, startPoint y: 115, endPoint x: 81, endPoint y: 192, distance: 160.9
click at [81, 192] on div "Main content" at bounding box center [252, 116] width 475 height 224
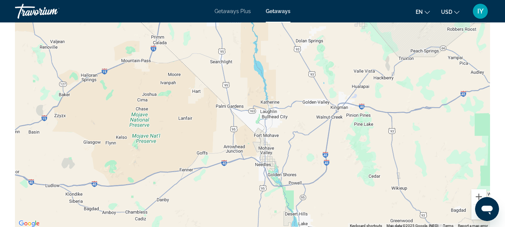
drag, startPoint x: 277, startPoint y: 183, endPoint x: 235, endPoint y: 240, distance: 71.2
click at [477, 219] on button "Zoom out" at bounding box center [478, 211] width 15 height 15
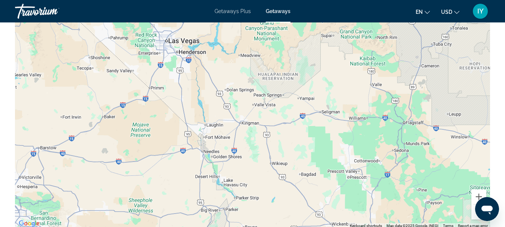
drag, startPoint x: 424, startPoint y: 131, endPoint x: 368, endPoint y: 144, distance: 57.5
click at [368, 144] on div "To activate drag with keyboard, press Alt + Enter. Once in keyboard drag state,…" at bounding box center [252, 116] width 475 height 224
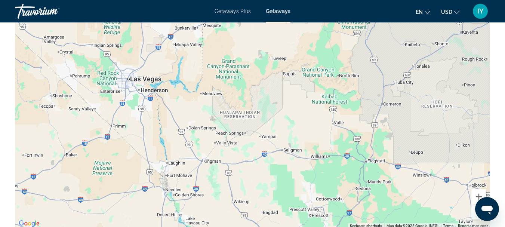
drag, startPoint x: 454, startPoint y: 111, endPoint x: 415, endPoint y: 151, distance: 55.0
click at [415, 151] on div "To activate drag with keyboard, press Alt + Enter. Once in keyboard drag state,…" at bounding box center [252, 116] width 475 height 224
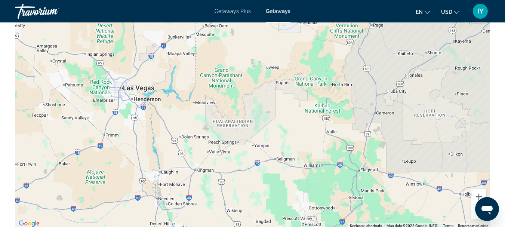
drag, startPoint x: 371, startPoint y: 119, endPoint x: 366, endPoint y: 127, distance: 9.7
click at [366, 127] on div "Main content" at bounding box center [252, 116] width 475 height 224
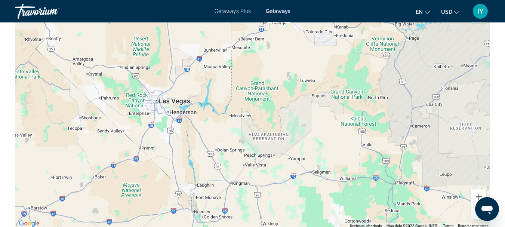
drag, startPoint x: 321, startPoint y: 153, endPoint x: 358, endPoint y: 165, distance: 39.0
click at [358, 165] on div "Main content" at bounding box center [252, 116] width 475 height 224
click at [339, 155] on div "Main content" at bounding box center [252, 116] width 475 height 224
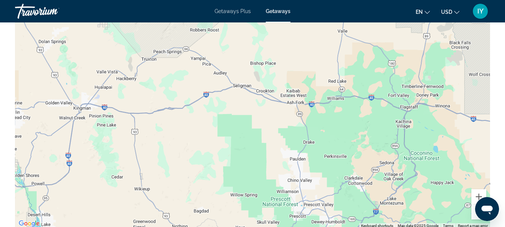
drag, startPoint x: 355, startPoint y: 166, endPoint x: 310, endPoint y: 50, distance: 124.8
click at [310, 50] on div "Main content" at bounding box center [252, 116] width 475 height 224
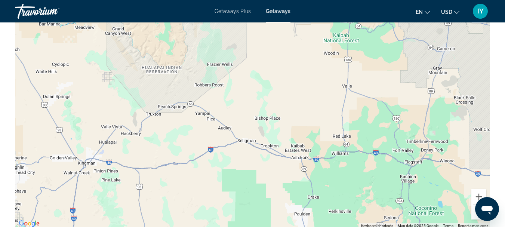
drag, startPoint x: 283, startPoint y: 163, endPoint x: 287, endPoint y: 217, distance: 54.0
click at [287, 217] on div "Main content" at bounding box center [252, 116] width 475 height 224
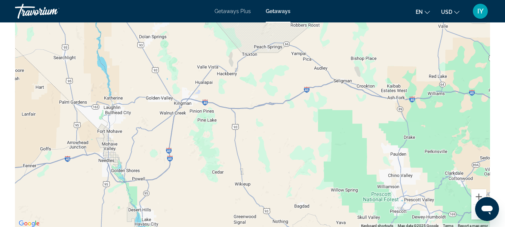
drag, startPoint x: 264, startPoint y: 107, endPoint x: 361, endPoint y: 48, distance: 113.0
click at [361, 48] on div "Main content" at bounding box center [252, 116] width 475 height 224
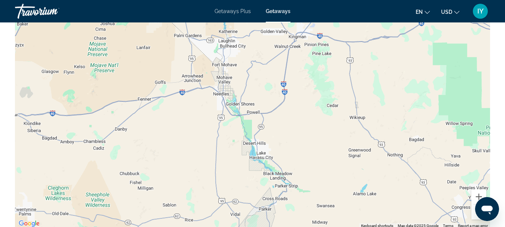
drag, startPoint x: 124, startPoint y: 163, endPoint x: 244, endPoint y: 94, distance: 138.3
click at [244, 94] on div "Main content" at bounding box center [252, 116] width 475 height 224
click at [86, 172] on div "Main content" at bounding box center [252, 116] width 475 height 224
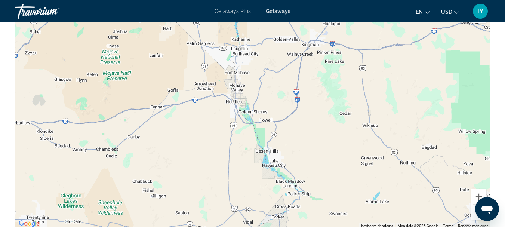
drag, startPoint x: 98, startPoint y: 179, endPoint x: 0, endPoint y: 216, distance: 104.3
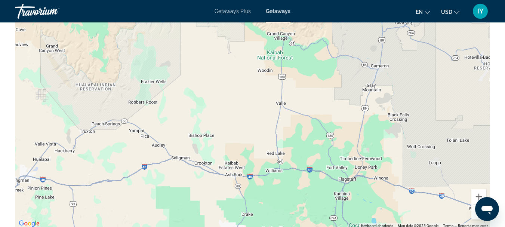
drag, startPoint x: 272, startPoint y: 114, endPoint x: 128, endPoint y: 208, distance: 172.6
click at [128, 208] on div "Main content" at bounding box center [252, 116] width 475 height 224
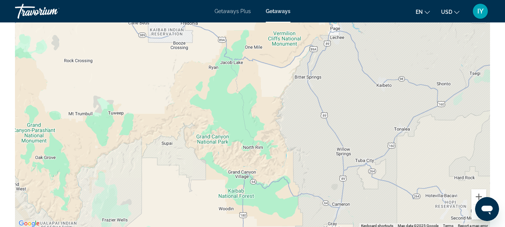
drag, startPoint x: 393, startPoint y: 88, endPoint x: 354, endPoint y: 228, distance: 145.0
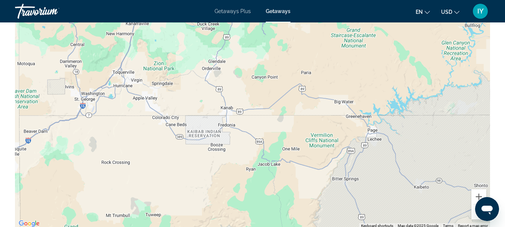
drag, startPoint x: 294, startPoint y: 107, endPoint x: 331, endPoint y: 210, distance: 109.7
click at [331, 210] on div "Main content" at bounding box center [252, 116] width 475 height 224
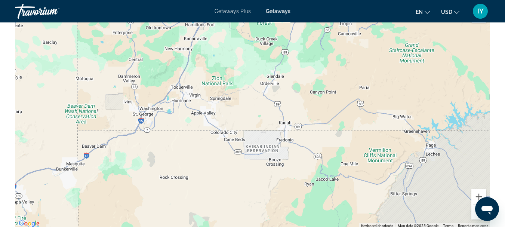
drag, startPoint x: 214, startPoint y: 98, endPoint x: 274, endPoint y: 114, distance: 62.0
click at [274, 114] on div "Main content" at bounding box center [252, 116] width 475 height 224
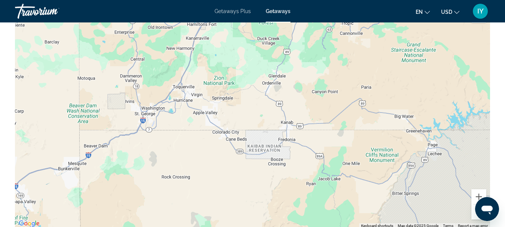
click at [476, 219] on button "Zoom out" at bounding box center [478, 211] width 15 height 15
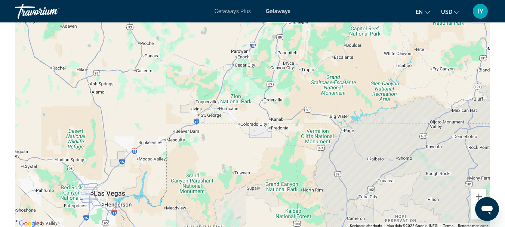
click at [476, 219] on button "Zoom out" at bounding box center [478, 211] width 15 height 15
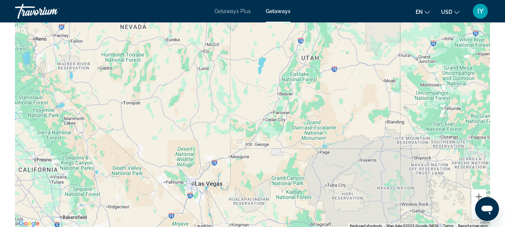
drag, startPoint x: 320, startPoint y: 99, endPoint x: 341, endPoint y: 129, distance: 36.2
click at [341, 129] on div "To activate drag with keyboard, press Alt + Enter. Once in keyboard drag state,…" at bounding box center [252, 116] width 475 height 224
click at [290, 158] on div "Main content" at bounding box center [252, 116] width 475 height 224
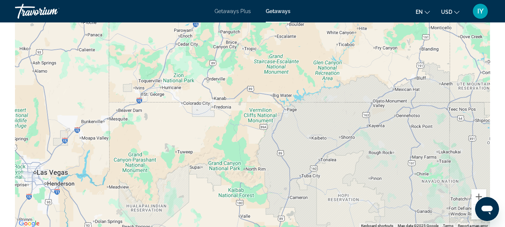
drag, startPoint x: 316, startPoint y: 87, endPoint x: 255, endPoint y: 42, distance: 75.7
click at [255, 42] on div "Main content" at bounding box center [252, 116] width 475 height 224
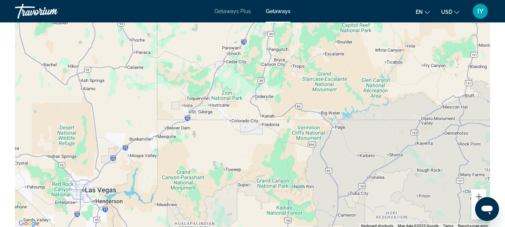
drag, startPoint x: 275, startPoint y: 176, endPoint x: 324, endPoint y: 194, distance: 52.0
click at [324, 194] on div "Main content" at bounding box center [252, 116] width 475 height 224
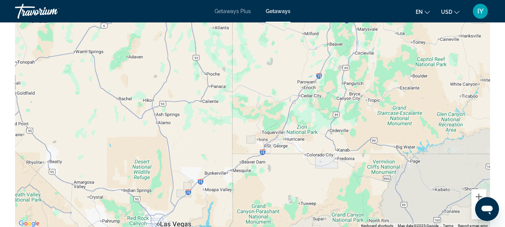
drag, startPoint x: 237, startPoint y: 170, endPoint x: 312, endPoint y: 198, distance: 80.2
click at [312, 198] on div "Main content" at bounding box center [252, 116] width 475 height 224
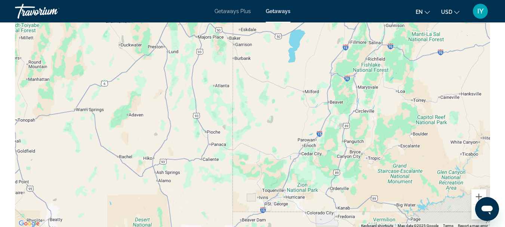
drag, startPoint x: 117, startPoint y: 137, endPoint x: 118, endPoint y: 197, distance: 59.4
click at [118, 197] on div "Main content" at bounding box center [252, 116] width 475 height 224
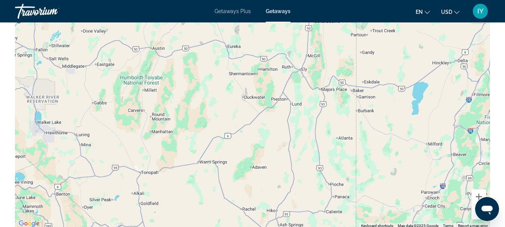
drag, startPoint x: 232, startPoint y: 59, endPoint x: 358, endPoint y: 112, distance: 136.0
click at [358, 112] on div "Main content" at bounding box center [252, 116] width 475 height 224
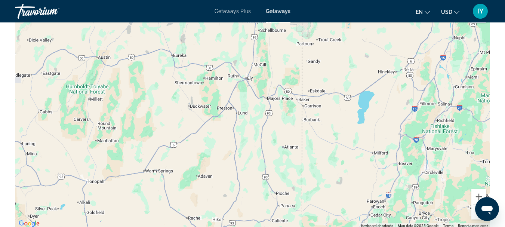
drag, startPoint x: 56, startPoint y: 113, endPoint x: 0, endPoint y: 125, distance: 57.2
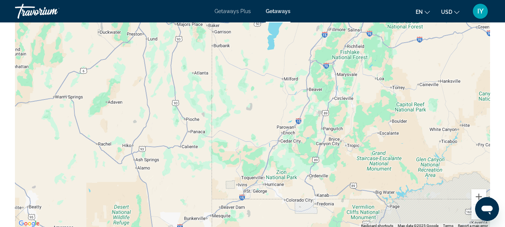
drag, startPoint x: 340, startPoint y: 136, endPoint x: 248, endPoint y: 62, distance: 118.6
click at [248, 62] on div "Main content" at bounding box center [252, 116] width 475 height 224
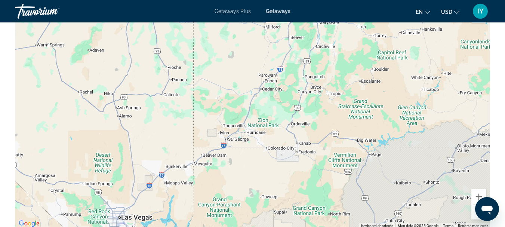
drag, startPoint x: 243, startPoint y: 164, endPoint x: 225, endPoint y: 114, distance: 53.9
click at [225, 114] on div "Main content" at bounding box center [252, 116] width 475 height 224
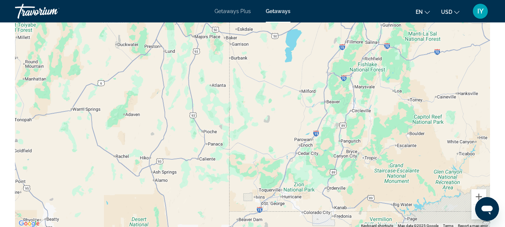
drag, startPoint x: 186, startPoint y: 113, endPoint x: 222, endPoint y: 179, distance: 75.1
click at [222, 179] on div "Main content" at bounding box center [252, 116] width 475 height 224
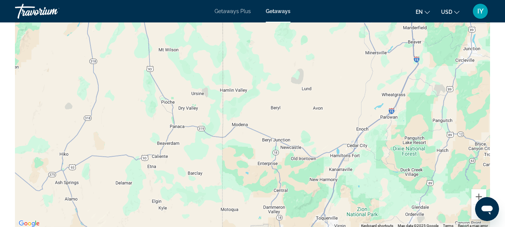
drag, startPoint x: 326, startPoint y: 192, endPoint x: 312, endPoint y: 200, distance: 16.4
click at [312, 200] on div "Main content" at bounding box center [252, 116] width 475 height 224
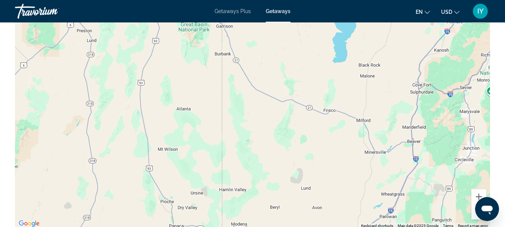
drag, startPoint x: 238, startPoint y: 84, endPoint x: 237, endPoint y: 185, distance: 100.5
click at [237, 185] on div "Main content" at bounding box center [252, 116] width 475 height 224
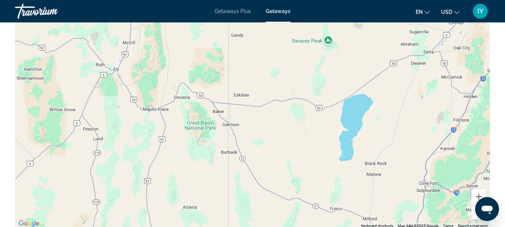
drag, startPoint x: 211, startPoint y: 81, endPoint x: 217, endPoint y: 180, distance: 100.0
click at [217, 180] on div "Main content" at bounding box center [252, 116] width 475 height 224
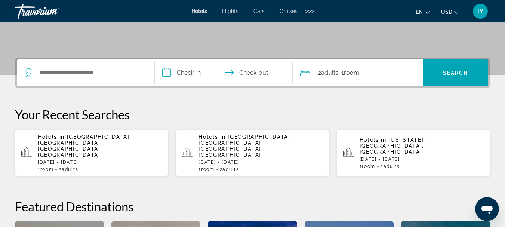
scroll to position [154, 0]
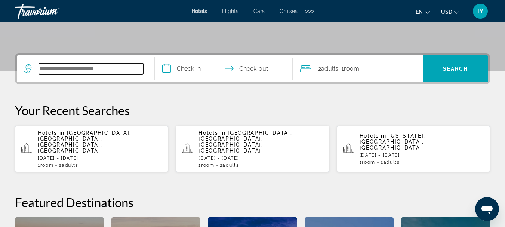
click at [42, 70] on input "Search hotel destination" at bounding box center [91, 68] width 104 height 11
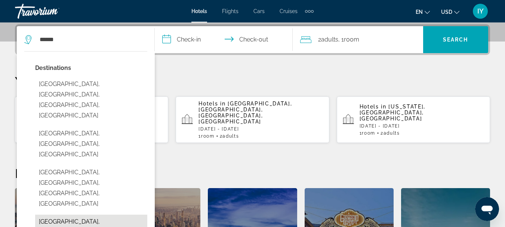
type input "**********"
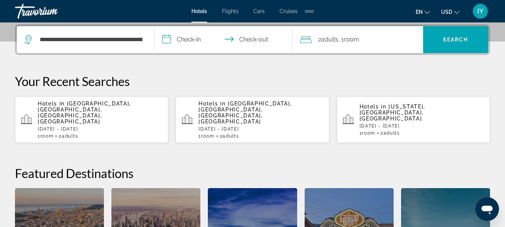
click at [167, 38] on input "**********" at bounding box center [225, 40] width 141 height 29
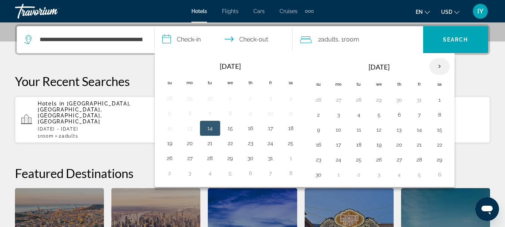
click at [440, 65] on th "Next month" at bounding box center [439, 66] width 20 height 16
click at [439, 67] on th "Next month" at bounding box center [439, 66] width 20 height 16
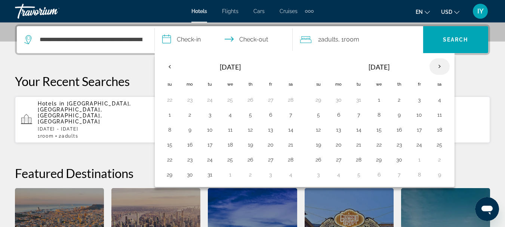
click at [439, 67] on th "Next month" at bounding box center [439, 66] width 20 height 16
click at [420, 129] on button "15" at bounding box center [419, 129] width 12 height 10
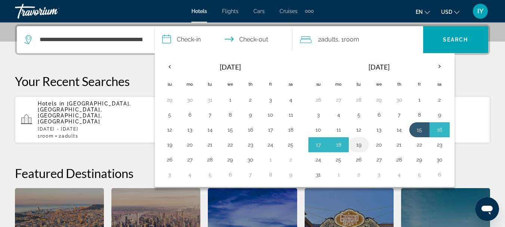
click at [359, 145] on button "19" at bounding box center [359, 144] width 12 height 10
type input "**********"
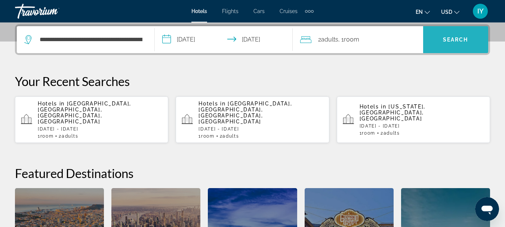
click at [448, 40] on span "Search" at bounding box center [455, 40] width 25 height 6
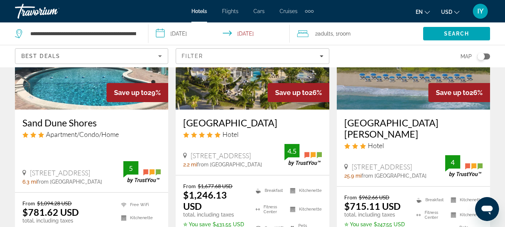
scroll to position [123, 0]
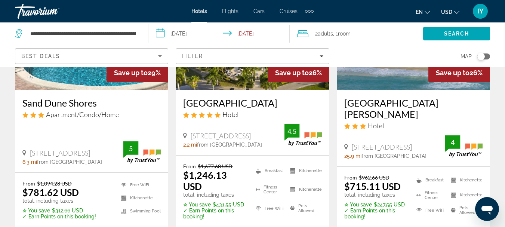
click at [381, 112] on h3 "Marriott Hutchinson Island Beach Resort Golf & Marina" at bounding box center [413, 108] width 138 height 22
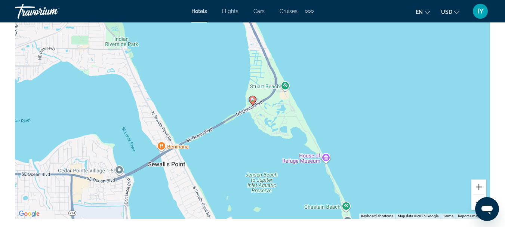
scroll to position [926, 0]
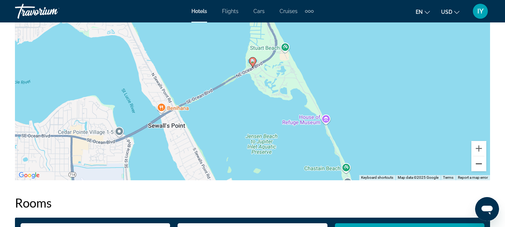
click at [478, 163] on button "Zoom out" at bounding box center [478, 163] width 15 height 15
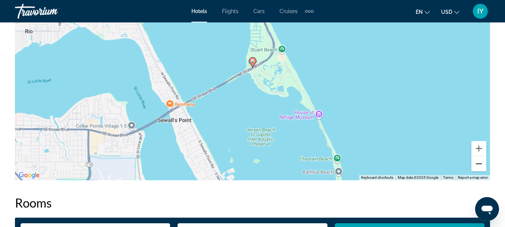
click at [478, 163] on button "Zoom out" at bounding box center [478, 163] width 15 height 15
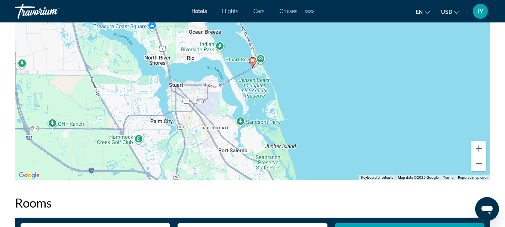
click at [478, 163] on button "Zoom out" at bounding box center [478, 163] width 15 height 15
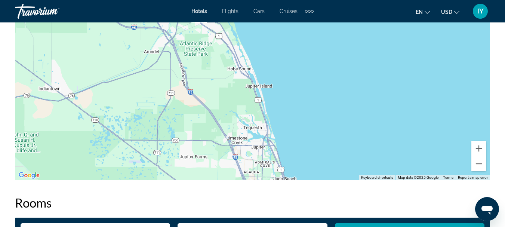
drag, startPoint x: 367, startPoint y: 70, endPoint x: 329, endPoint y: -21, distance: 98.5
click at [478, 163] on button "Zoom out" at bounding box center [478, 163] width 15 height 15
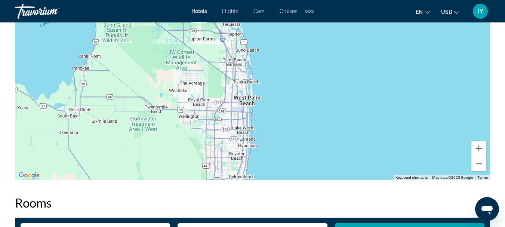
drag, startPoint x: 353, startPoint y: 140, endPoint x: 331, endPoint y: 66, distance: 77.8
click at [331, 66] on div "To activate drag with keyboard, press Alt + Enter. Once in keyboard drag state,…" at bounding box center [252, 68] width 475 height 224
click at [293, 102] on div "To activate drag with keyboard, press Alt + Enter. Once in keyboard drag state,…" at bounding box center [252, 68] width 475 height 224
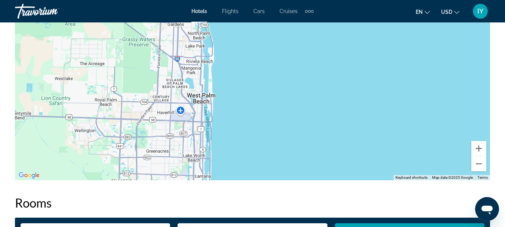
click at [293, 102] on div "Main content" at bounding box center [252, 68] width 475 height 224
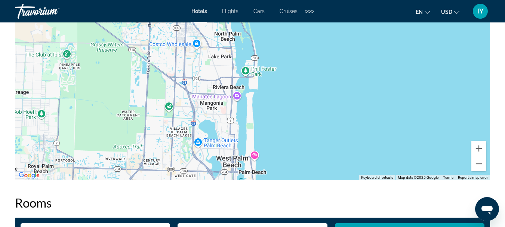
drag, startPoint x: 191, startPoint y: 58, endPoint x: 312, endPoint y: 122, distance: 136.2
click at [312, 122] on div "Main content" at bounding box center [252, 68] width 475 height 224
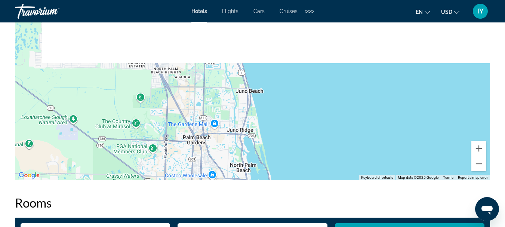
drag, startPoint x: 308, startPoint y: 58, endPoint x: 329, endPoint y: 210, distance: 153.6
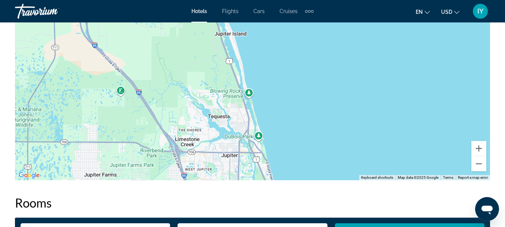
drag, startPoint x: 306, startPoint y: 74, endPoint x: 341, endPoint y: 196, distance: 127.5
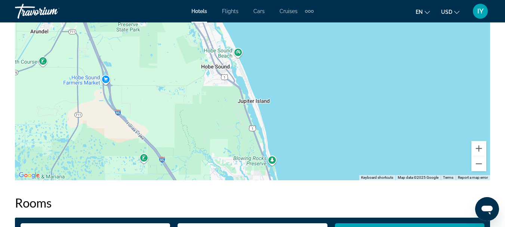
drag, startPoint x: 309, startPoint y: 108, endPoint x: 334, endPoint y: 181, distance: 77.8
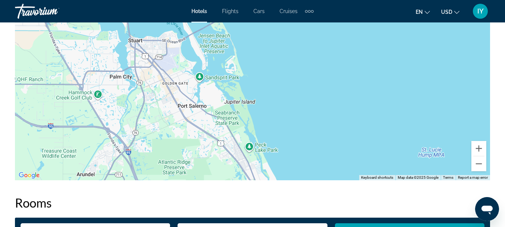
drag, startPoint x: 303, startPoint y: 71, endPoint x: 350, endPoint y: 217, distance: 153.5
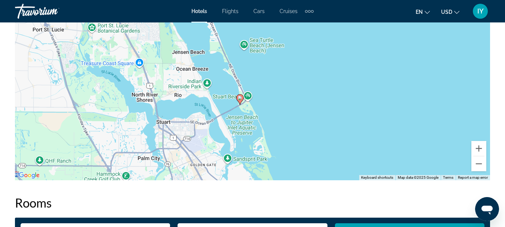
drag, startPoint x: 324, startPoint y: 139, endPoint x: 352, endPoint y: 223, distance: 88.7
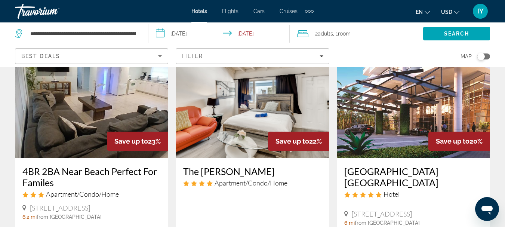
scroll to position [345, 0]
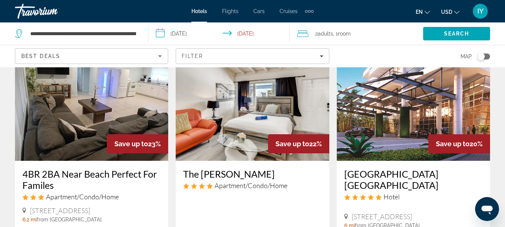
click at [229, 173] on h3 "The Coral Sands" at bounding box center [252, 173] width 138 height 11
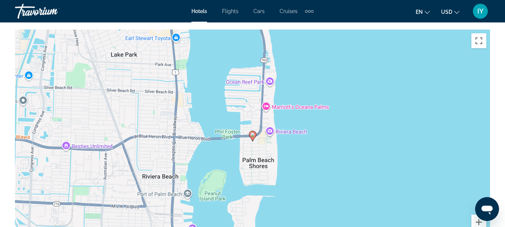
scroll to position [841, 0]
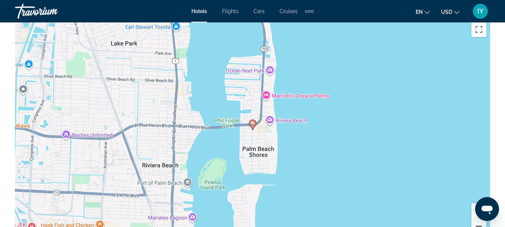
click at [478, 225] on button "Zoom out" at bounding box center [478, 226] width 15 height 15
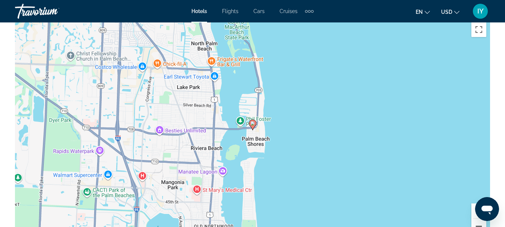
click at [478, 225] on button "Zoom out" at bounding box center [478, 226] width 15 height 15
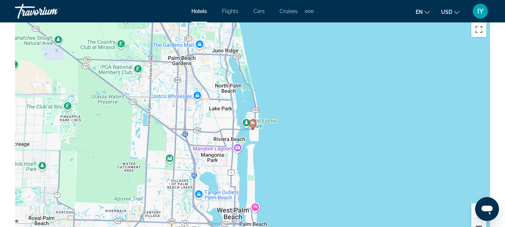
click at [478, 225] on button "Zoom out" at bounding box center [478, 226] width 15 height 15
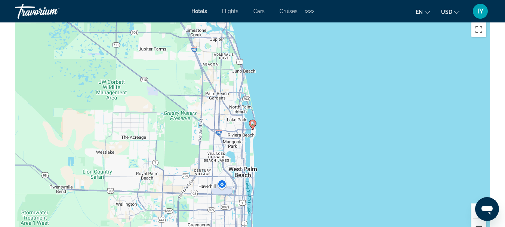
click at [478, 225] on button "Zoom out" at bounding box center [478, 226] width 15 height 15
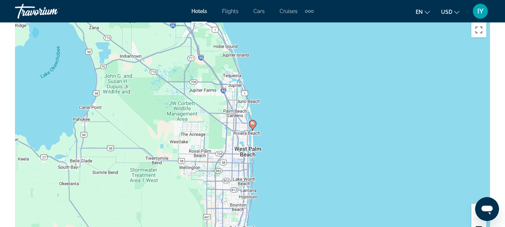
scroll to position [0, 0]
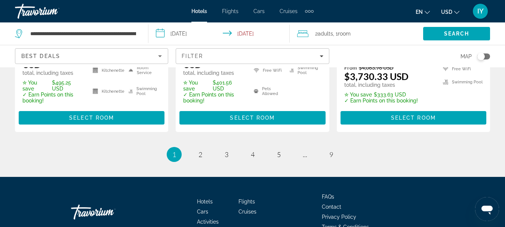
scroll to position [1141, 0]
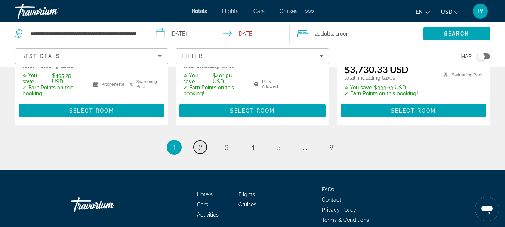
click at [204, 153] on link "page 2" at bounding box center [200, 146] width 13 height 13
